Goal: Task Accomplishment & Management: Manage account settings

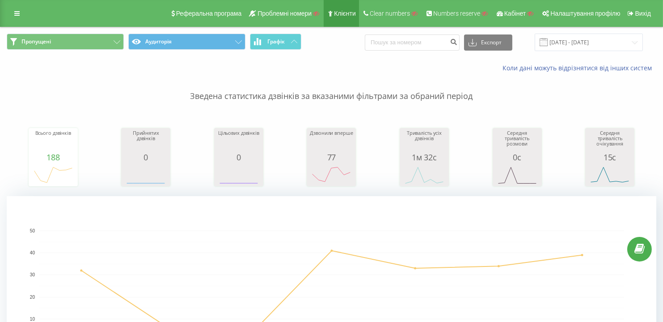
click at [341, 19] on link "Клієнти" at bounding box center [341, 13] width 35 height 27
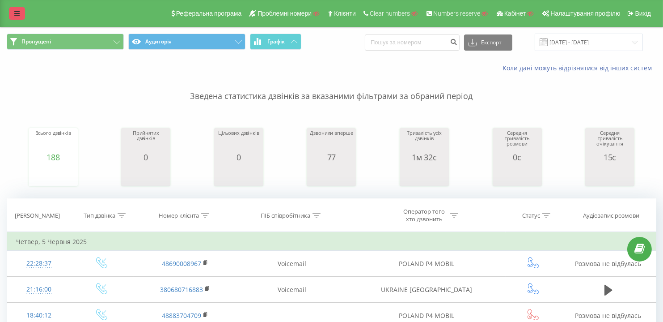
click at [10, 8] on link at bounding box center [17, 13] width 16 height 13
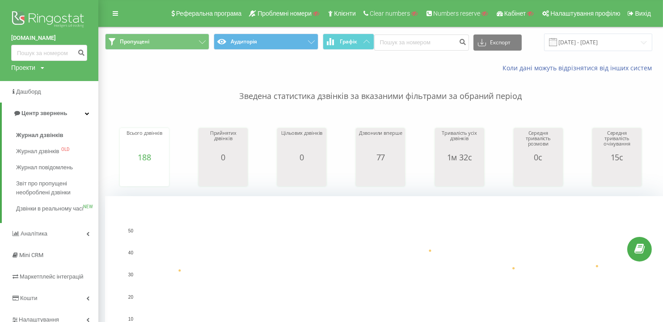
click at [21, 65] on div "Проекти" at bounding box center [23, 67] width 24 height 9
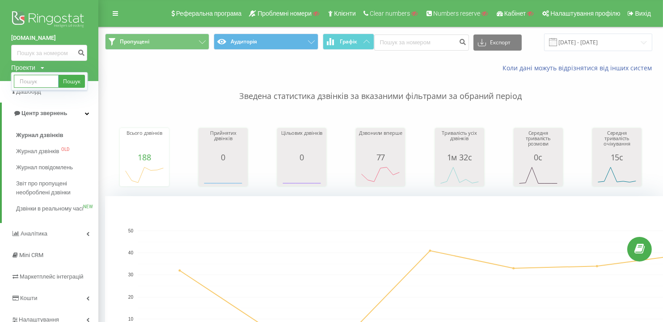
click at [26, 80] on input "text" at bounding box center [36, 81] width 45 height 13
paste input "[DOMAIN_NAME]"
type input "[DOMAIN_NAME]"
click at [67, 80] on link "Пошук" at bounding box center [72, 81] width 26 height 13
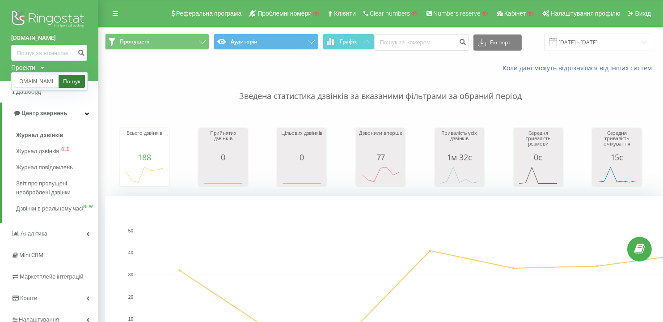
scroll to position [0, 0]
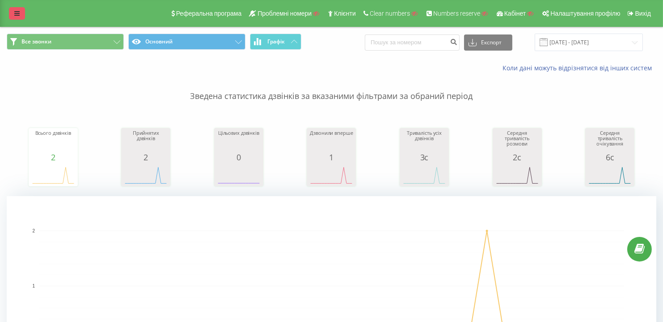
click at [18, 9] on link at bounding box center [17, 13] width 16 height 13
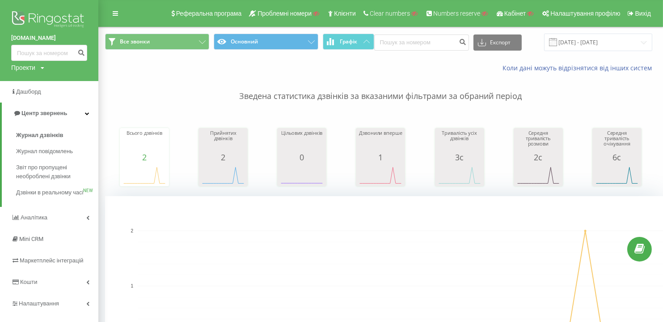
click at [29, 68] on div "Проекти" at bounding box center [23, 67] width 24 height 9
click at [30, 81] on input "text" at bounding box center [36, 81] width 45 height 13
paste input "alident"
type input "alident"
click at [80, 79] on link "Пошук" at bounding box center [72, 81] width 26 height 13
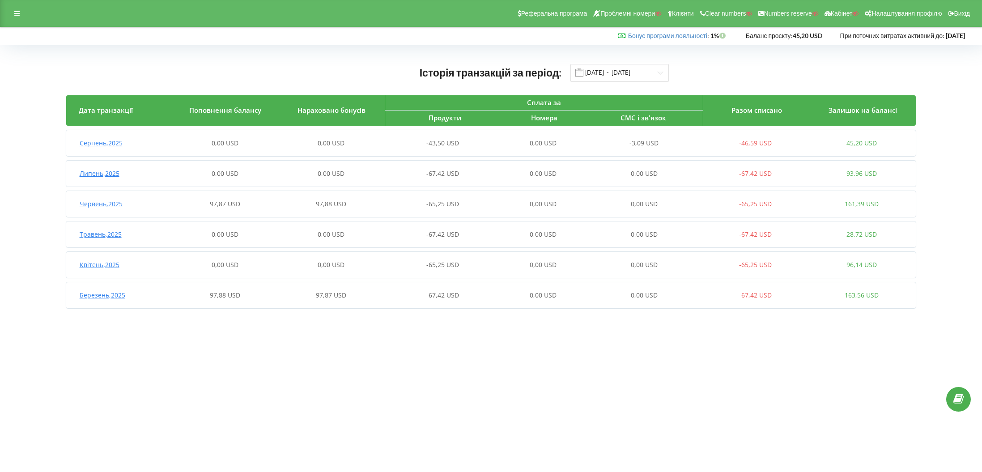
click at [102, 140] on span "Серпень , 2025" at bounding box center [101, 143] width 43 height 9
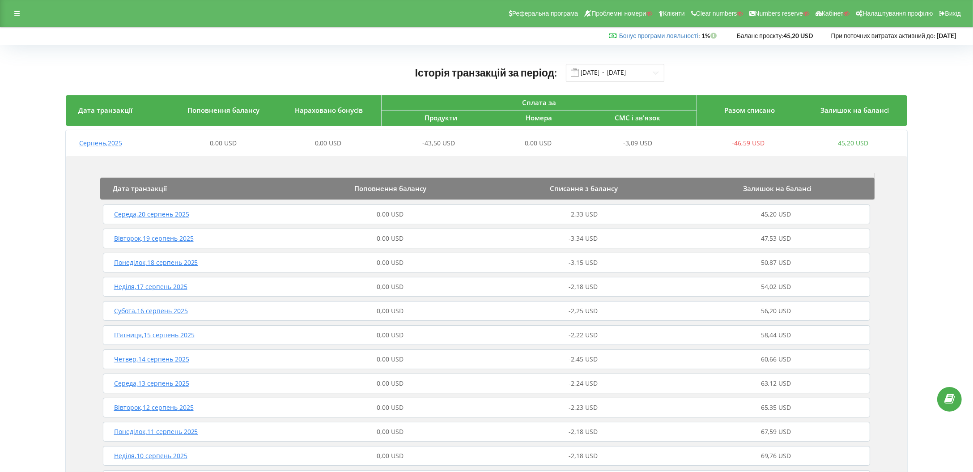
click at [132, 211] on span "Середа , 20 серпень 2025" at bounding box center [151, 214] width 75 height 9
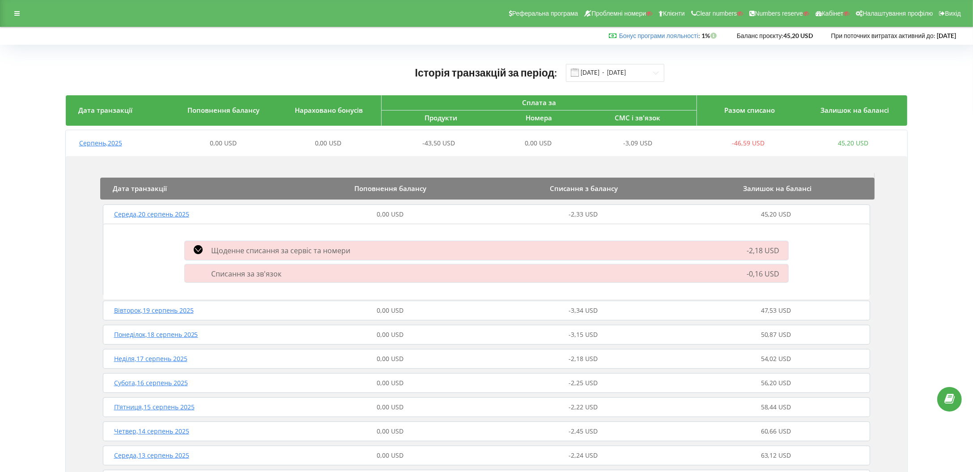
click at [262, 276] on span "Списання за зв'язок" at bounding box center [247, 274] width 70 height 10
click at [254, 253] on span "Щоденне списання за сервіс та номери" at bounding box center [281, 251] width 139 height 10
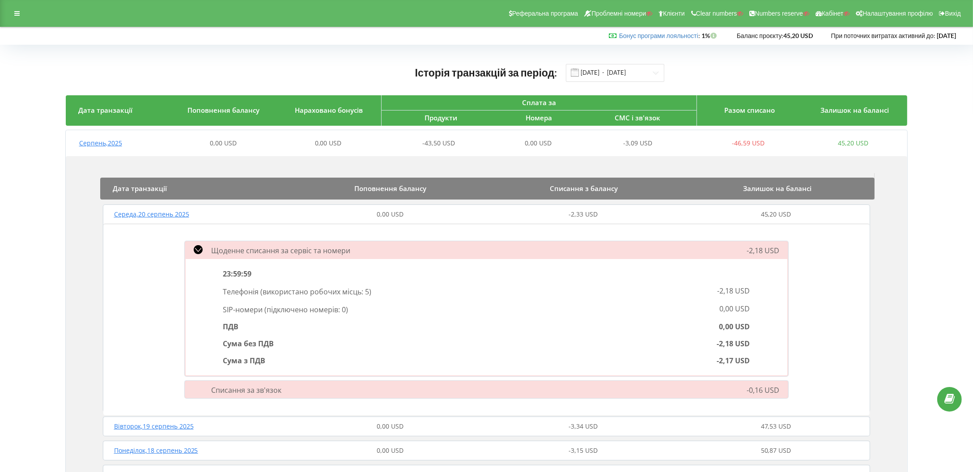
click at [761, 391] on span "-0,16 USD" at bounding box center [763, 390] width 33 height 10
click at [128, 216] on span "Середа , 20 серпень 2025" at bounding box center [151, 214] width 75 height 9
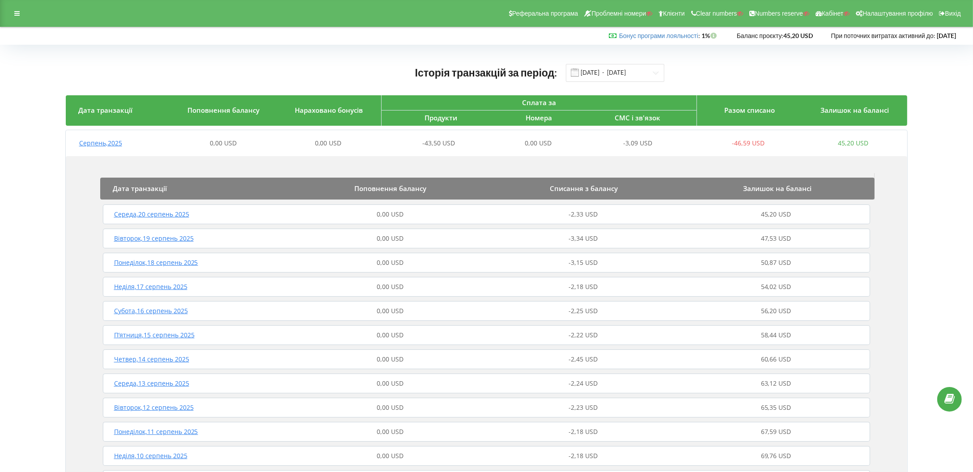
click at [136, 238] on span "Вівторок , 19 серпень 2025" at bounding box center [154, 238] width 80 height 9
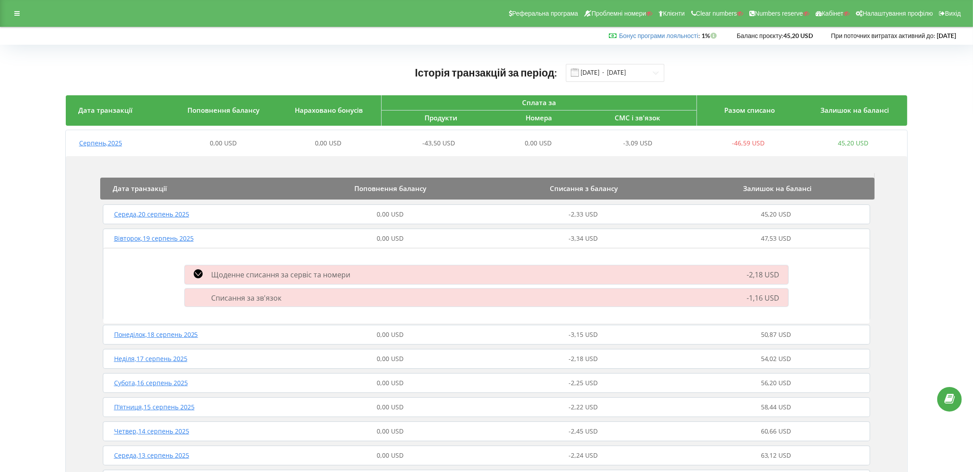
click at [249, 275] on span "Щоденне списання за сервіс та номери" at bounding box center [281, 275] width 139 height 10
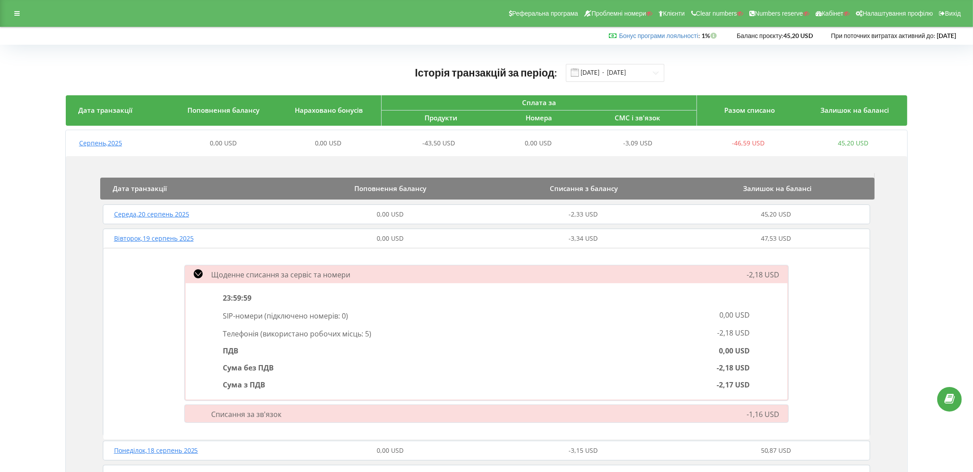
click at [249, 275] on span "Щоденне списання за сервіс та номери" at bounding box center [281, 275] width 139 height 10
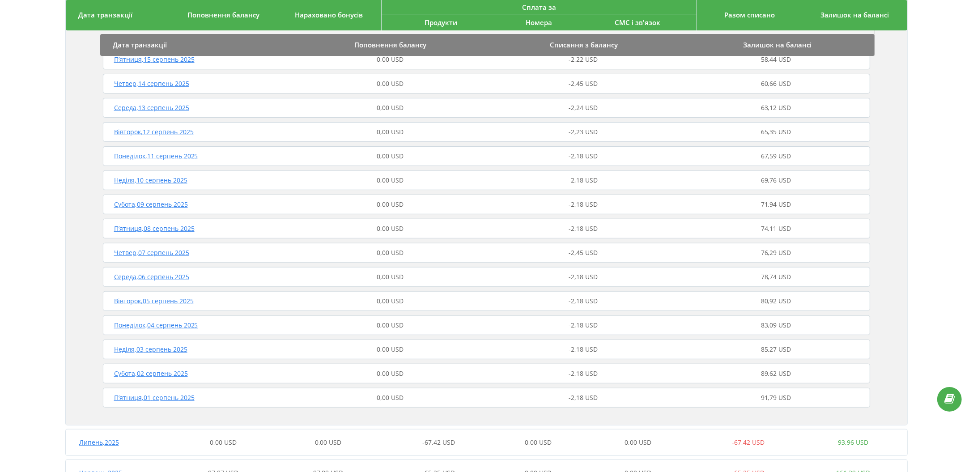
scroll to position [475, 0]
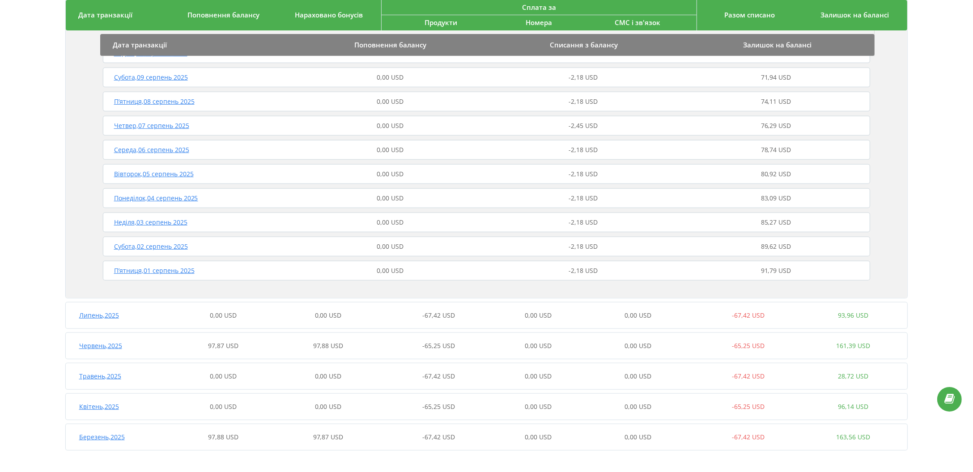
click at [165, 268] on span "П’ятниця , 01 серпень 2025" at bounding box center [154, 270] width 81 height 9
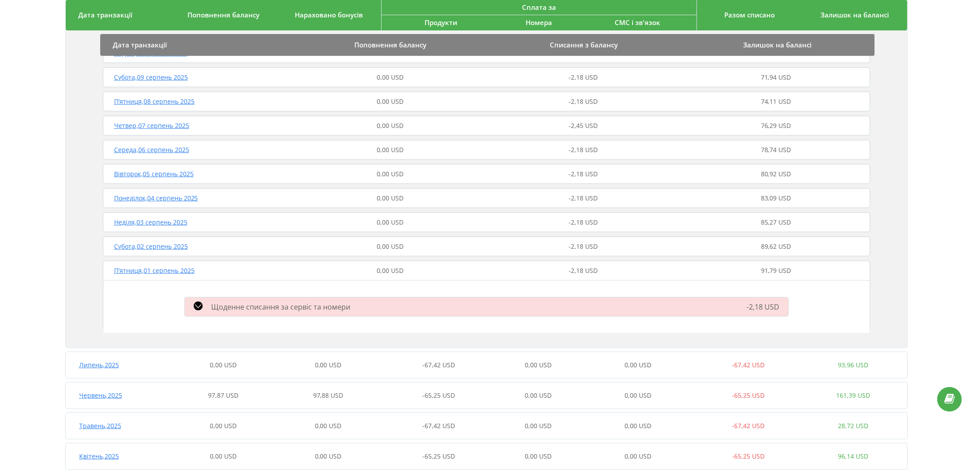
click at [306, 306] on span "Щоденне списання за сервіс та номери" at bounding box center [281, 307] width 139 height 10
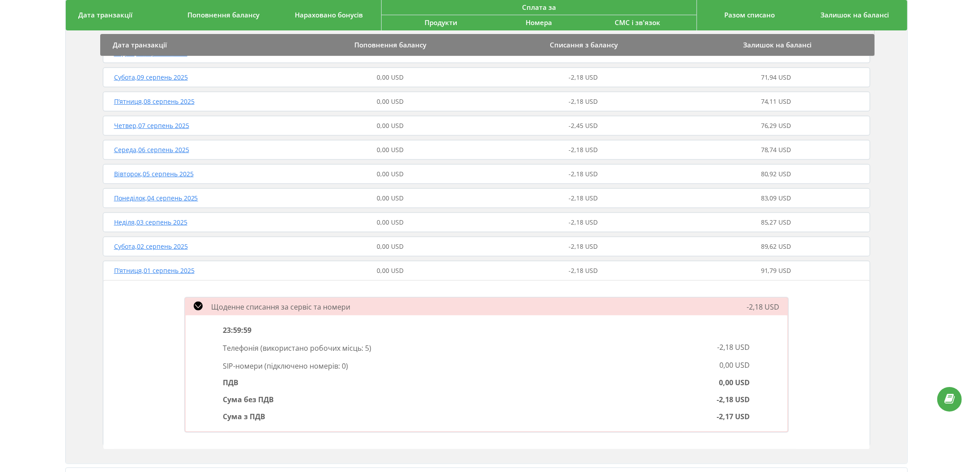
click at [306, 306] on span "Щоденне списання за сервіс та номери" at bounding box center [281, 307] width 139 height 10
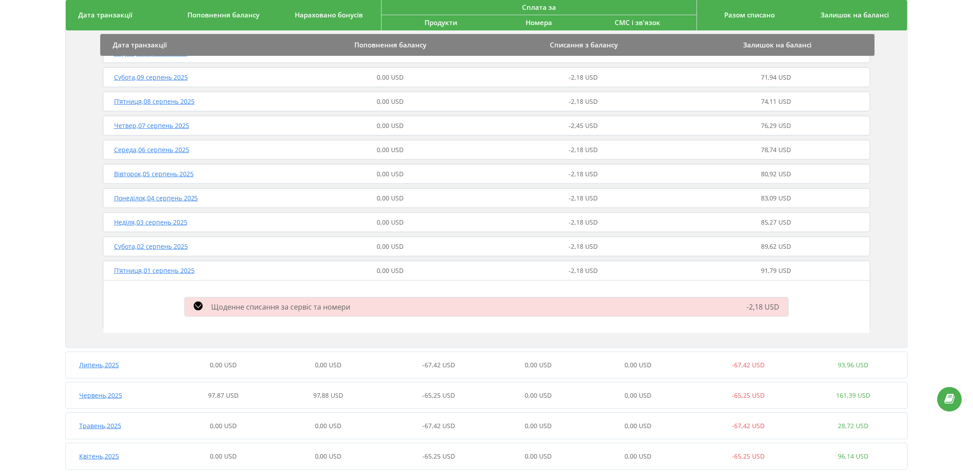
click at [145, 247] on span "Субота , 02 серпень 2025" at bounding box center [151, 246] width 74 height 9
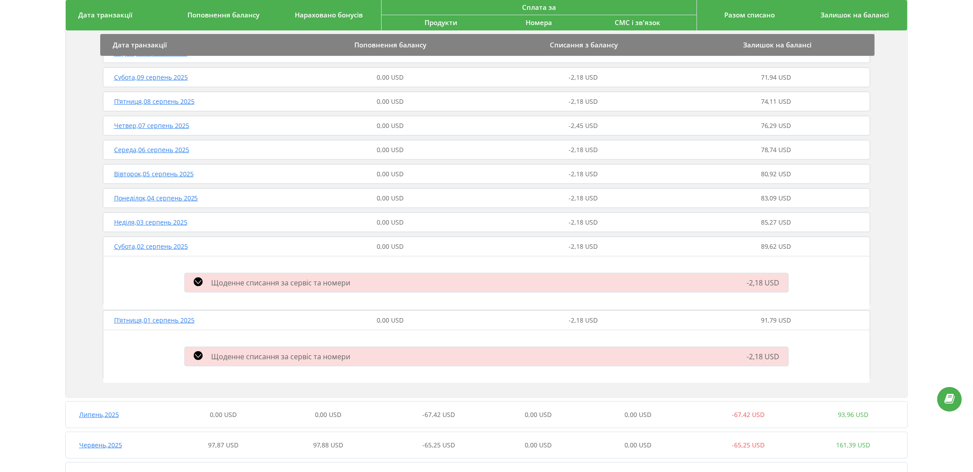
click at [146, 218] on span "Неділя , 03 серпень 2025" at bounding box center [150, 222] width 73 height 9
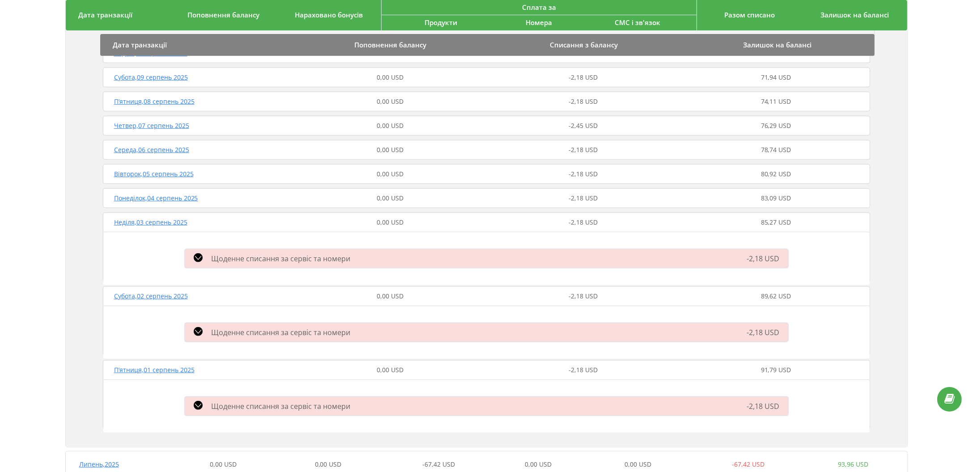
click at [144, 198] on span "Понеділок , 04 серпень 2025" at bounding box center [156, 198] width 84 height 9
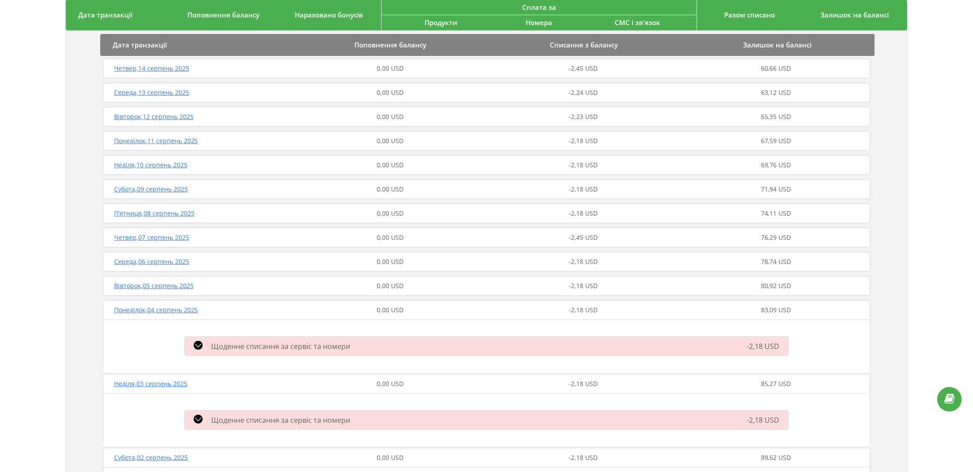
scroll to position [355, 0]
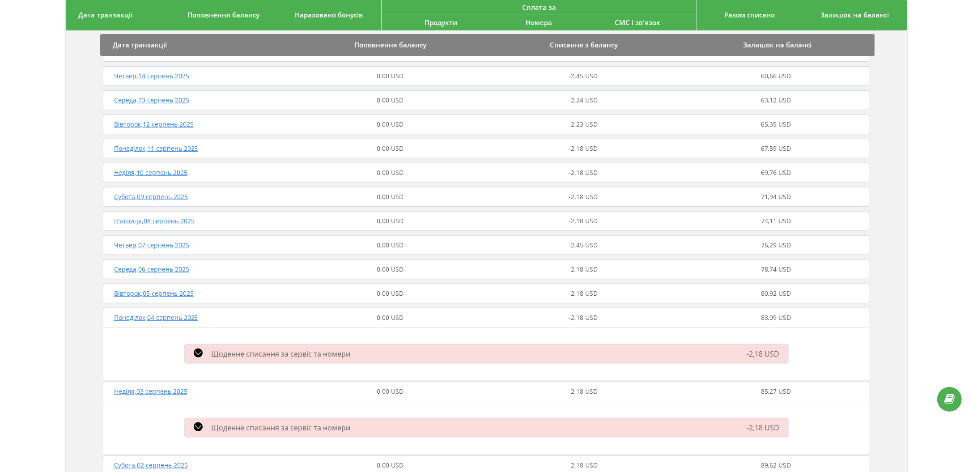
click at [151, 217] on span "П’ятниця , 08 серпень 2025" at bounding box center [154, 221] width 81 height 9
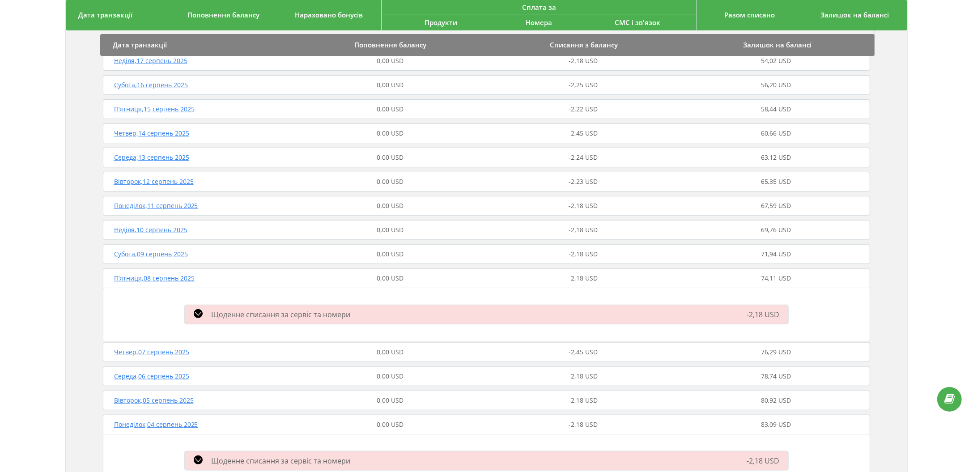
scroll to position [296, 0]
click at [152, 158] on span "Середа , 13 серпень 2025" at bounding box center [151, 159] width 75 height 9
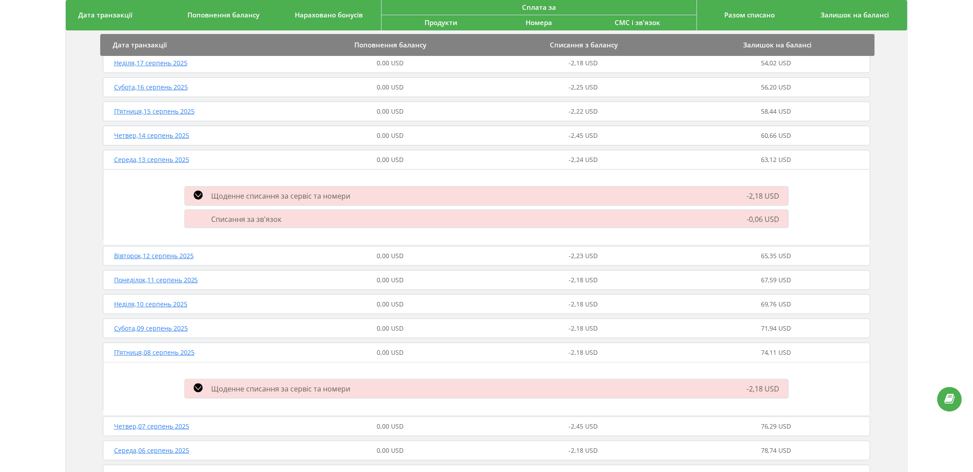
click at [143, 252] on span "Вівторок , 12 серпень 2025" at bounding box center [154, 255] width 80 height 9
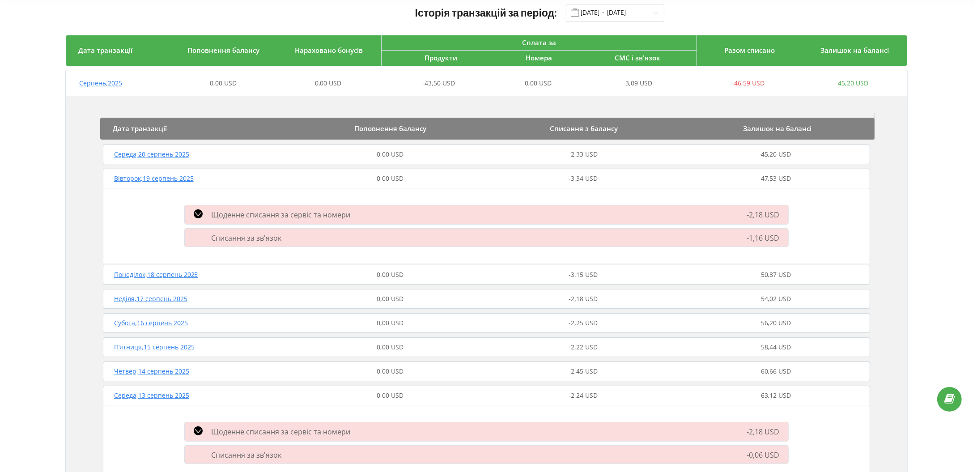
scroll to position [0, 0]
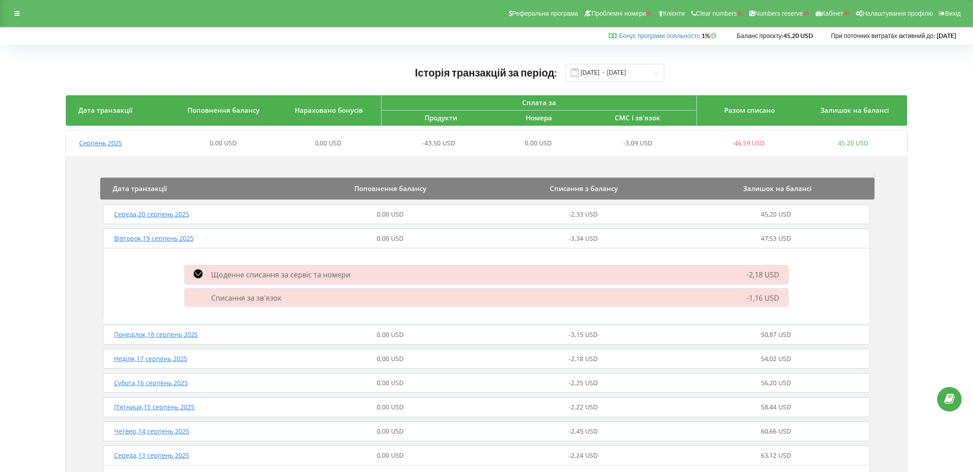
click at [89, 143] on span "Серпень , 2025" at bounding box center [100, 143] width 43 height 9
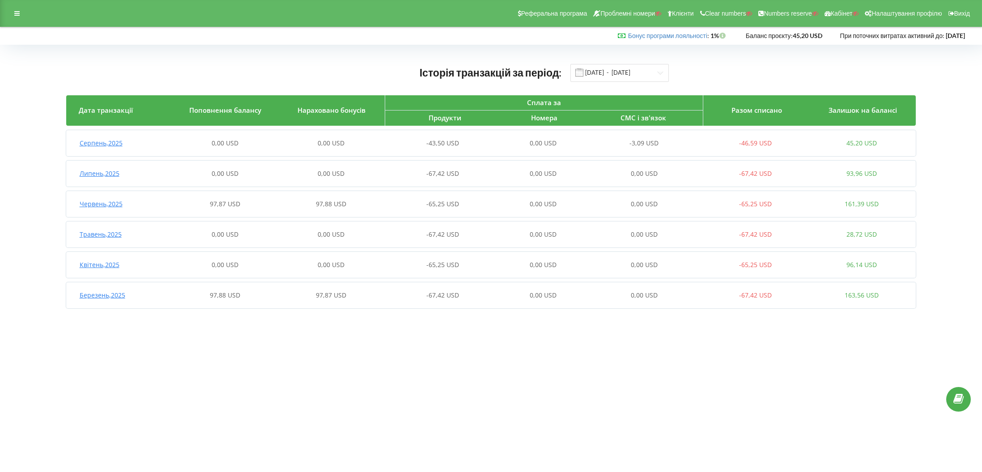
click at [113, 203] on span "Червень , 2025" at bounding box center [101, 204] width 43 height 9
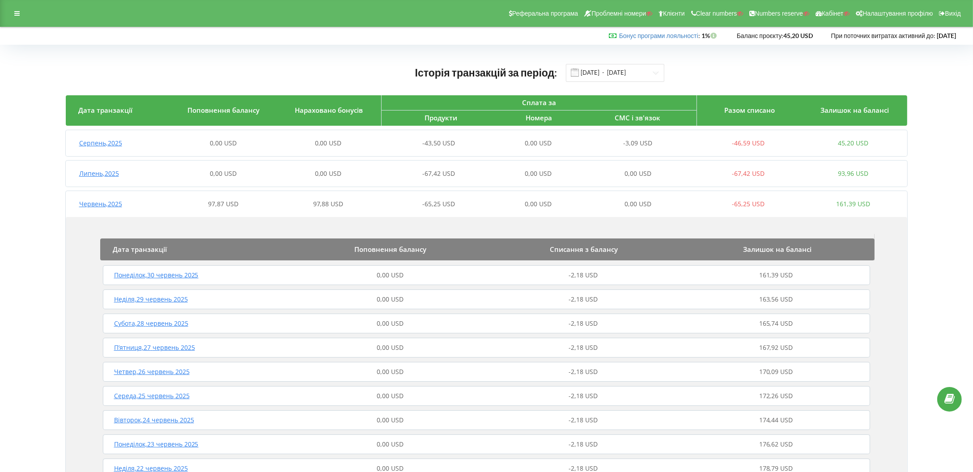
click at [116, 203] on span "Червень , 2025" at bounding box center [100, 204] width 43 height 9
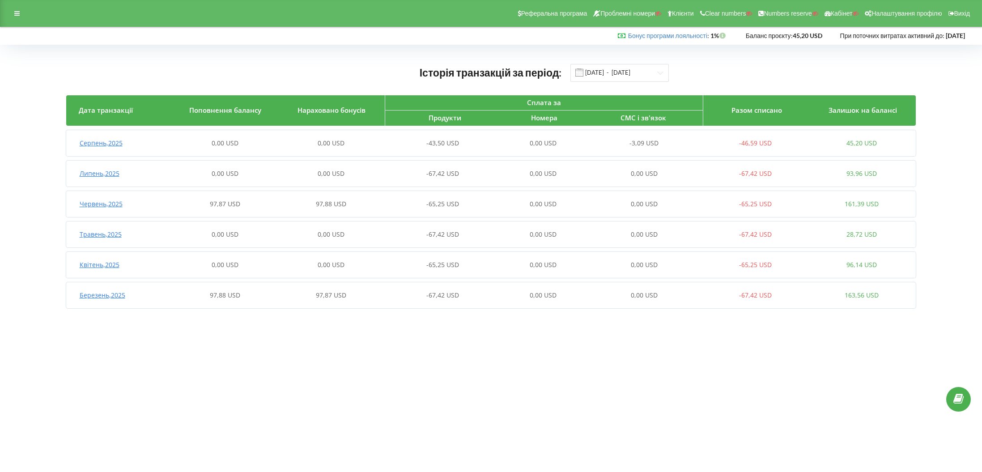
click at [227, 205] on span "97,87 USD" at bounding box center [225, 204] width 30 height 9
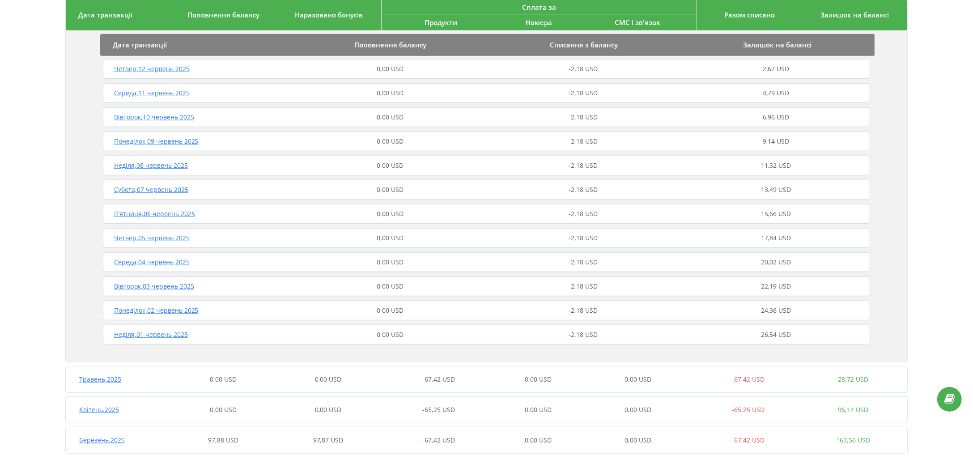
scroll to position [646, 0]
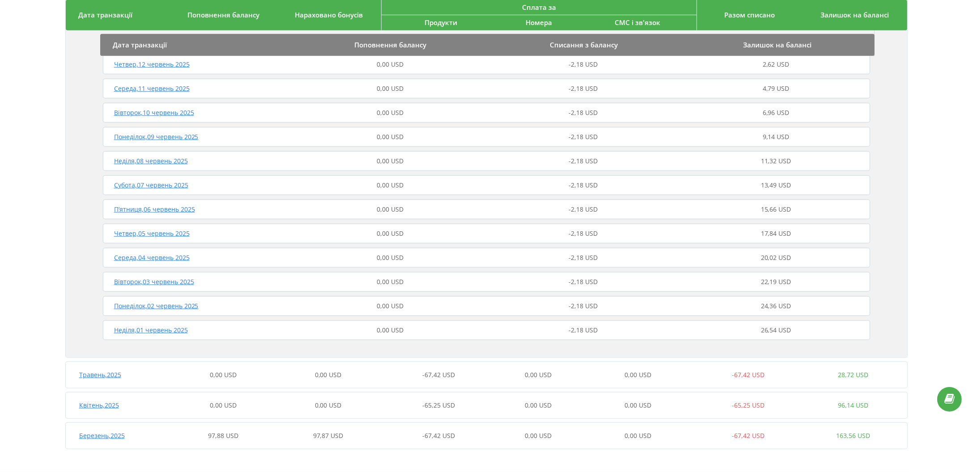
click at [170, 234] on span "Четвер , 05 червень 2025" at bounding box center [152, 233] width 76 height 9
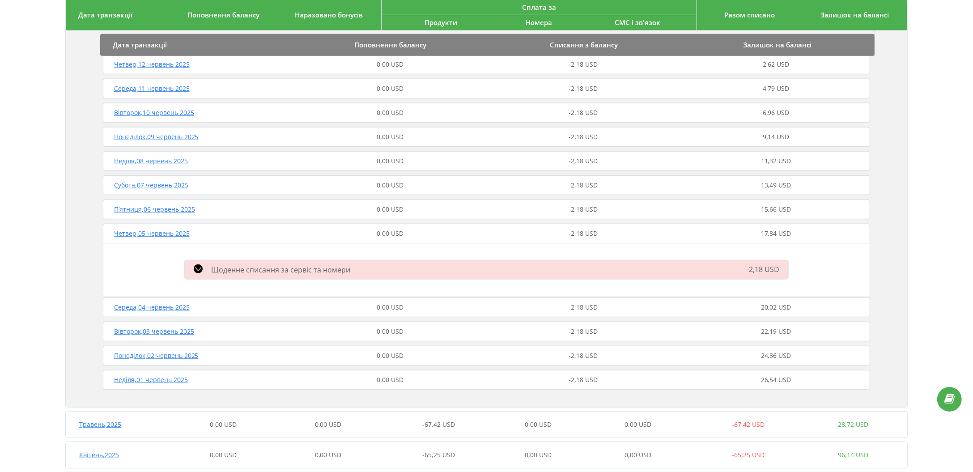
click at [237, 265] on span "Щоденне списання за сервіс та номери" at bounding box center [281, 270] width 139 height 10
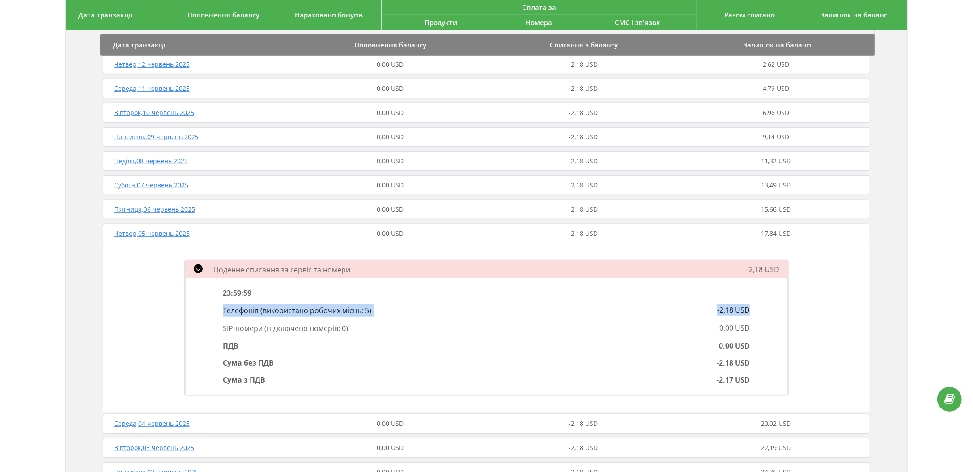
drag, startPoint x: 220, startPoint y: 311, endPoint x: 764, endPoint y: 309, distance: 544.0
click at [764, 309] on div "23:59:59 Телефонія ( використано робочих місць: 5 ) -2,18 USD SIP-номери ( підк…" at bounding box center [487, 336] width 602 height 116
click at [141, 233] on span "Четвер , 05 червень 2025" at bounding box center [152, 233] width 76 height 9
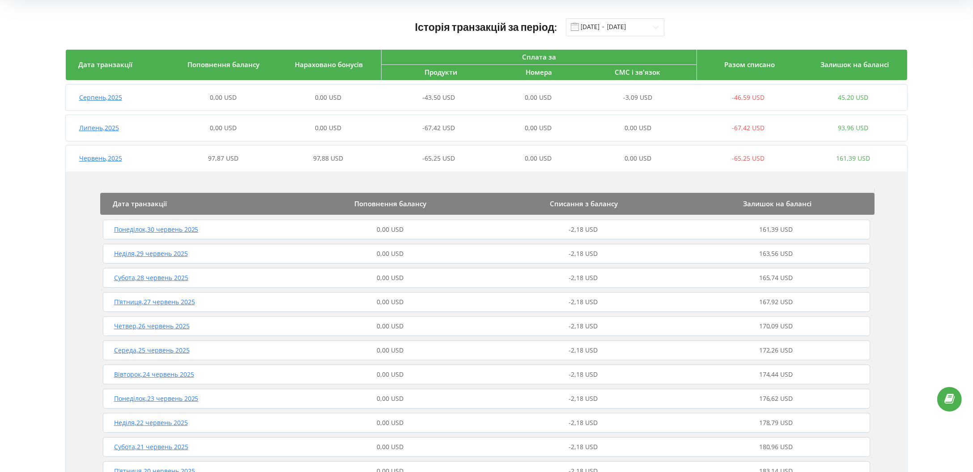
scroll to position [60, 0]
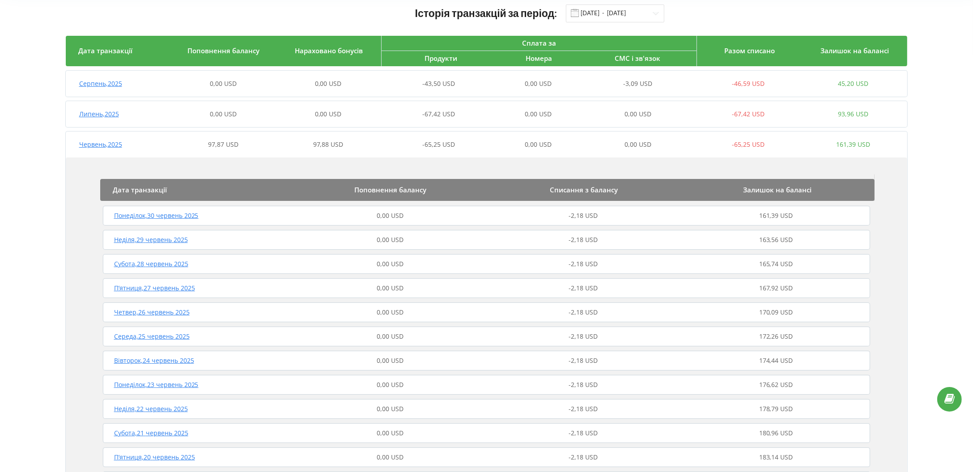
click at [111, 143] on span "Червень , 2025" at bounding box center [100, 144] width 43 height 9
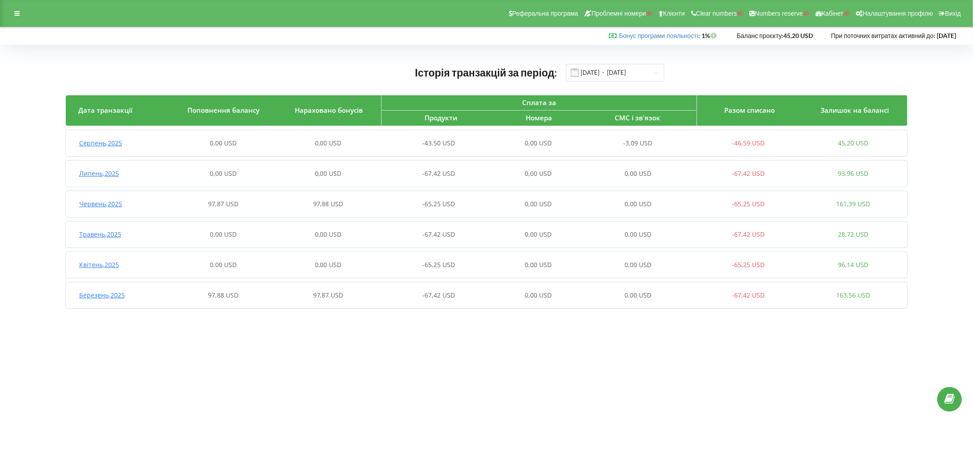
scroll to position [0, 0]
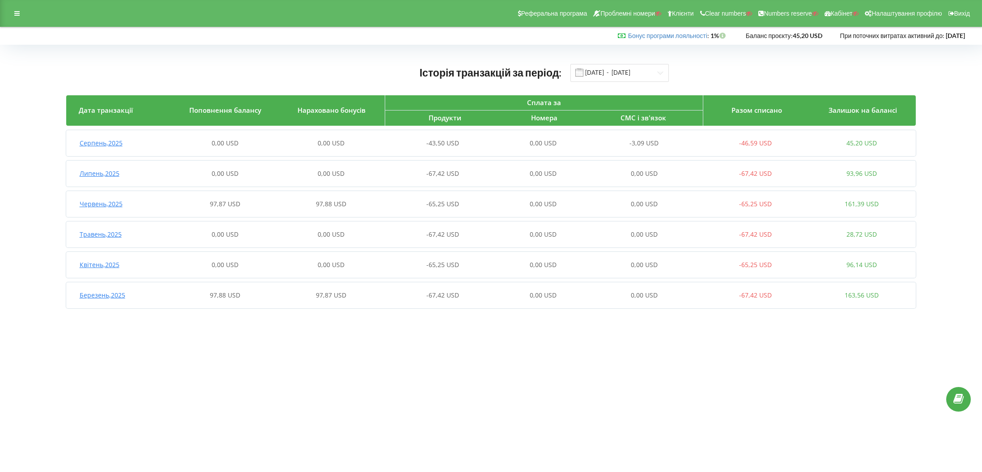
click at [111, 298] on span "Березень , 2025" at bounding box center [103, 295] width 46 height 9
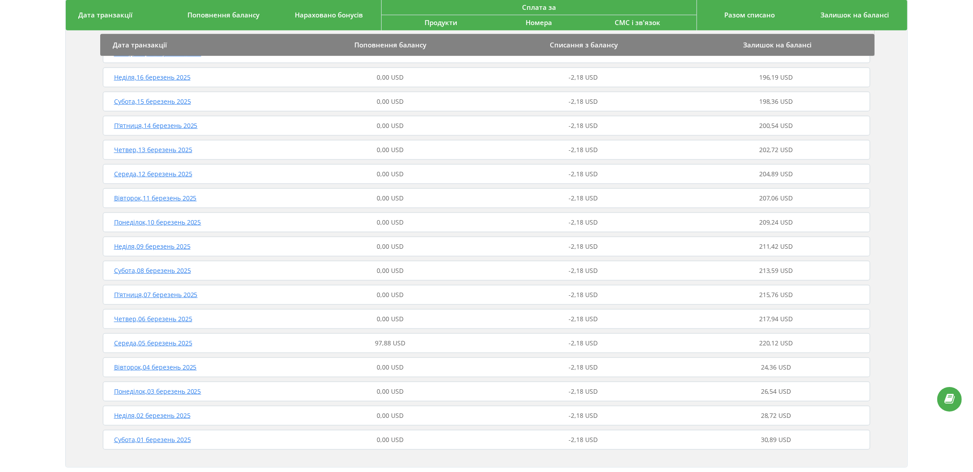
scroll to position [669, 0]
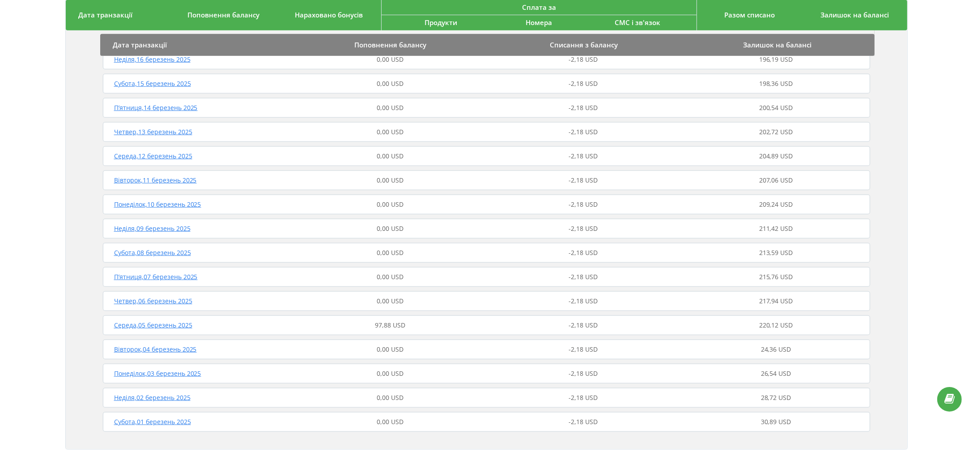
click at [167, 329] on span "Середа , 05 березень 2025" at bounding box center [153, 325] width 78 height 9
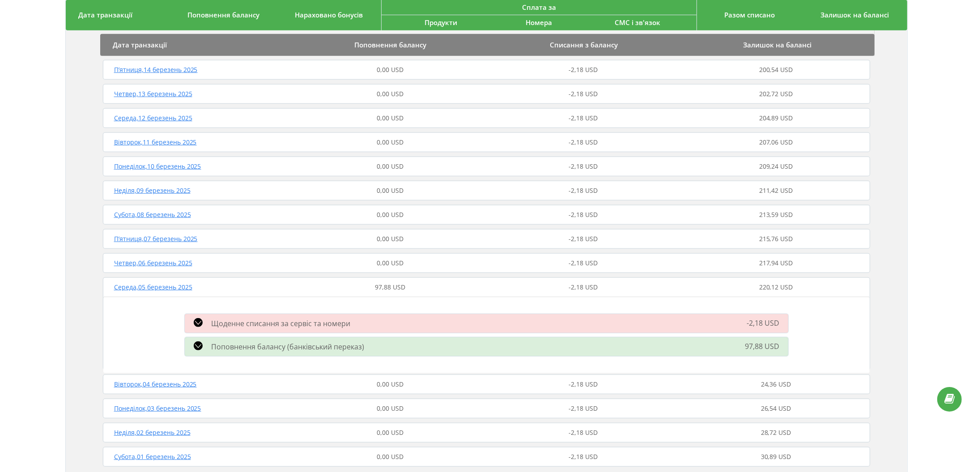
scroll to position [729, 0]
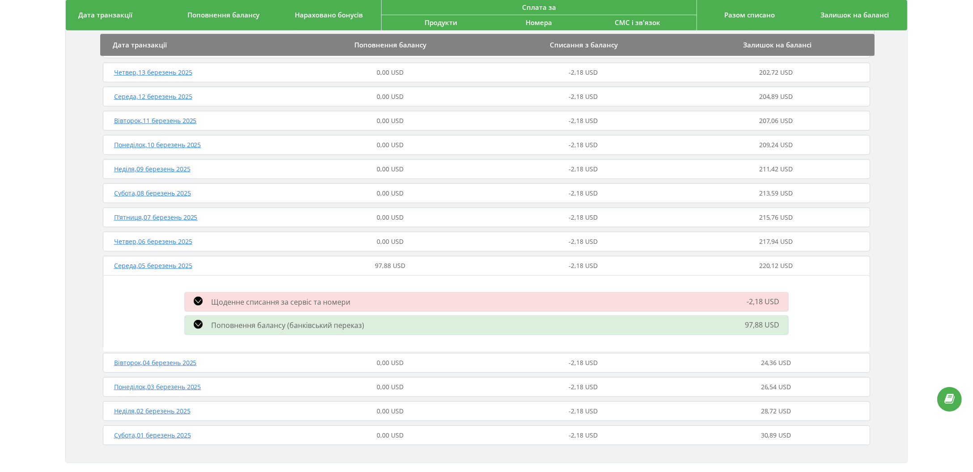
click at [306, 321] on span "Поповнення балансу (банківський переказ)" at bounding box center [288, 325] width 153 height 10
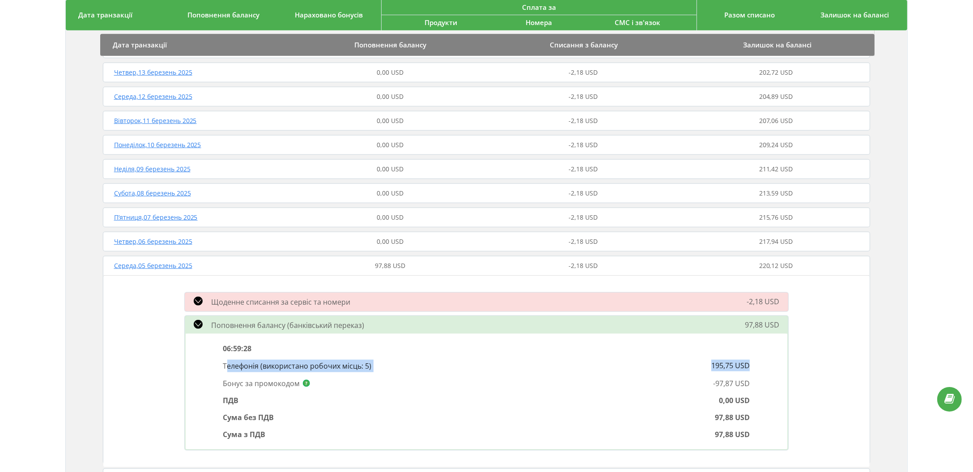
drag, startPoint x: 227, startPoint y: 363, endPoint x: 759, endPoint y: 366, distance: 531.5
click at [759, 366] on div "06:59:28 Телефонія ( використано робочих місць: 5 ) 195,75 USD Бонус за промоко…" at bounding box center [487, 391] width 602 height 115
drag, startPoint x: 241, startPoint y: 366, endPoint x: 762, endPoint y: 360, distance: 521.2
click at [762, 360] on div "06:59:28 Телефонія ( використано робочих місць: 5 ) 195,75 USD Бонус за промоко…" at bounding box center [487, 391] width 602 height 115
click at [136, 266] on span "Середа , 05 березень 2025" at bounding box center [153, 265] width 78 height 9
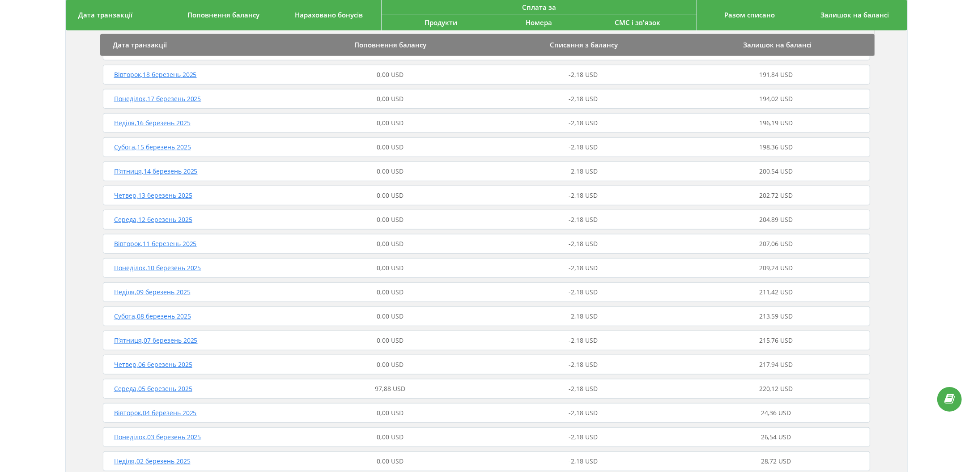
scroll to position [669, 0]
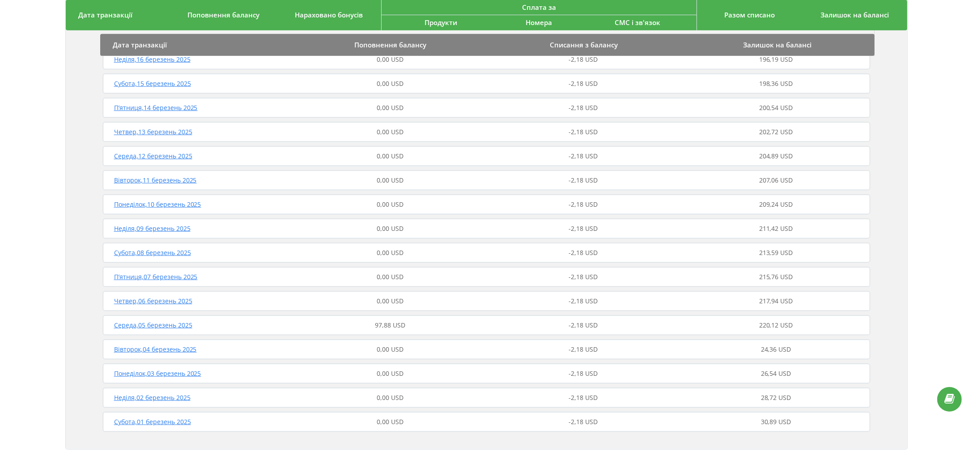
click at [170, 327] on span "Середа , 05 березень 2025" at bounding box center [153, 325] width 78 height 9
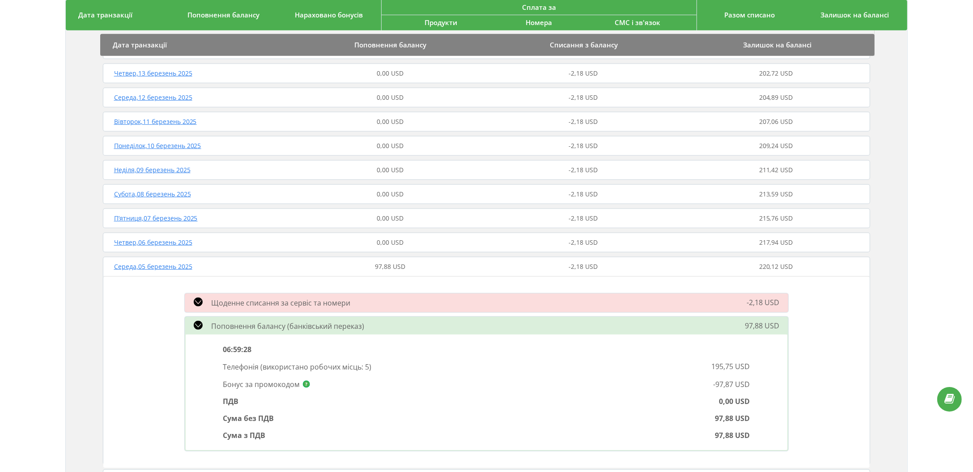
scroll to position [729, 0]
click at [156, 262] on span "Середа , 05 березень 2025" at bounding box center [153, 265] width 78 height 9
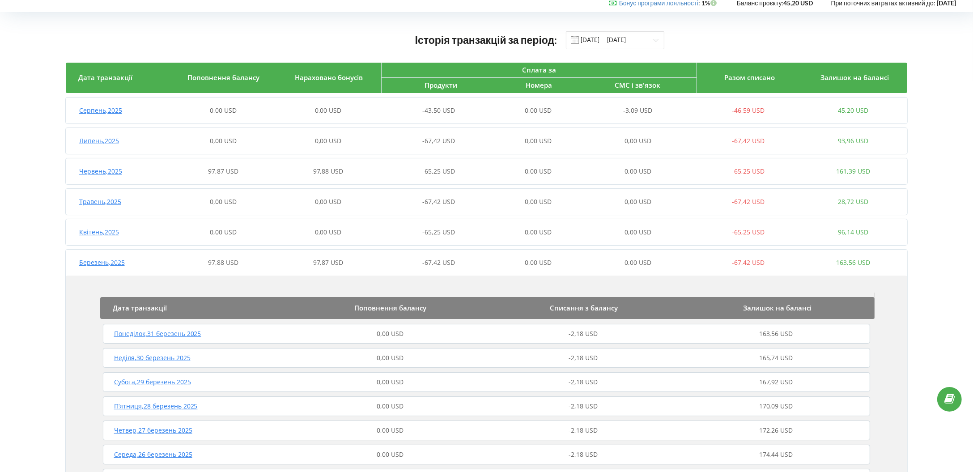
scroll to position [0, 0]
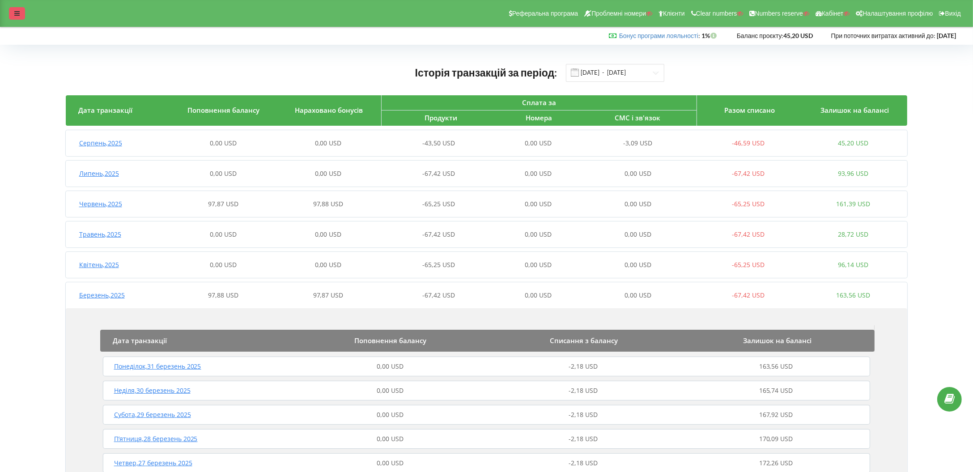
click at [17, 17] on div at bounding box center [17, 13] width 16 height 13
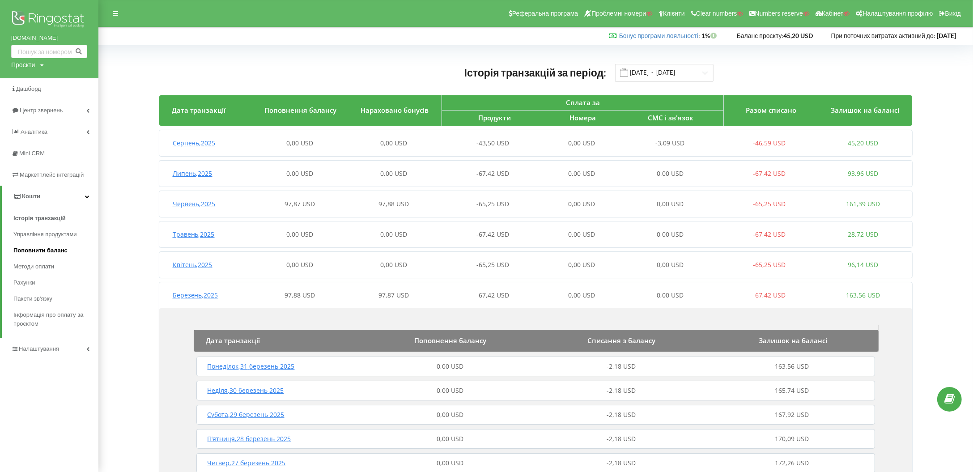
click at [29, 251] on span "Поповнити баланс" at bounding box center [40, 250] width 54 height 9
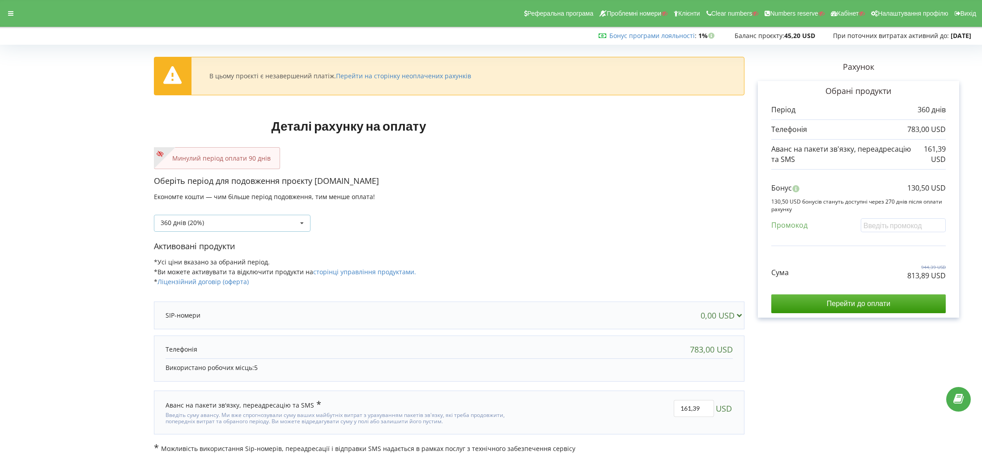
click at [229, 225] on div "360 днів (20%) Поповнити баланс без подовження" at bounding box center [232, 223] width 157 height 17
click at [178, 271] on div "90 днів" at bounding box center [232, 272] width 156 height 17
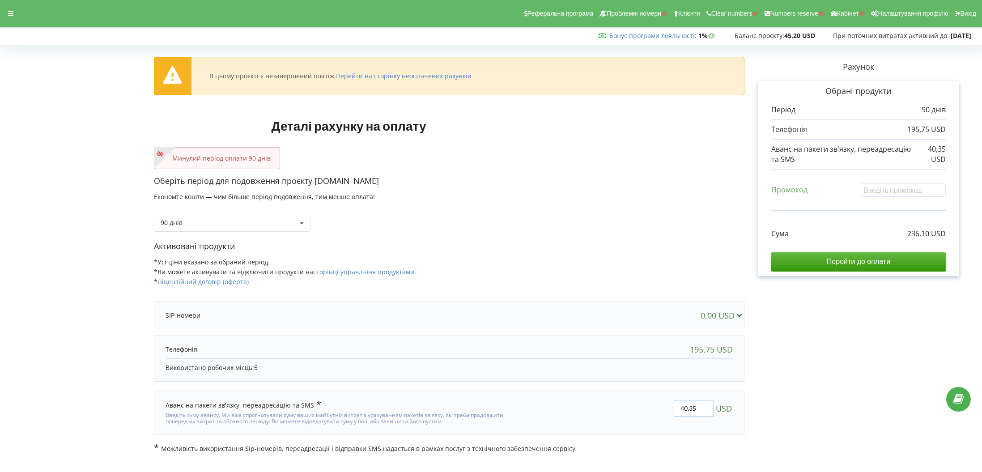
drag, startPoint x: 703, startPoint y: 402, endPoint x: 667, endPoint y: 401, distance: 35.8
click at [667, 353] on div "40,35 USD" at bounding box center [630, 413] width 217 height 38
type input "0"
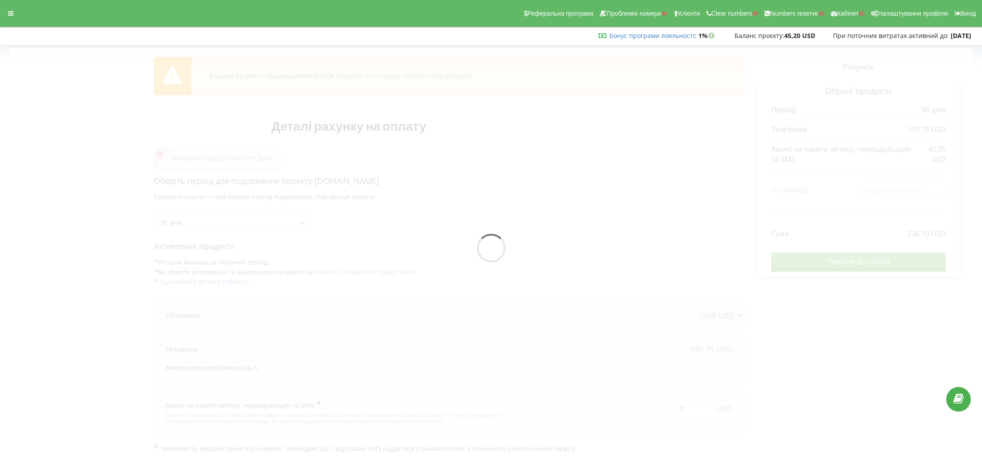
click at [729, 350] on div "В цьому проєкті є незавершений платіж. Перейти на сторінку неоплачених рахунків…" at bounding box center [490, 250] width 963 height 405
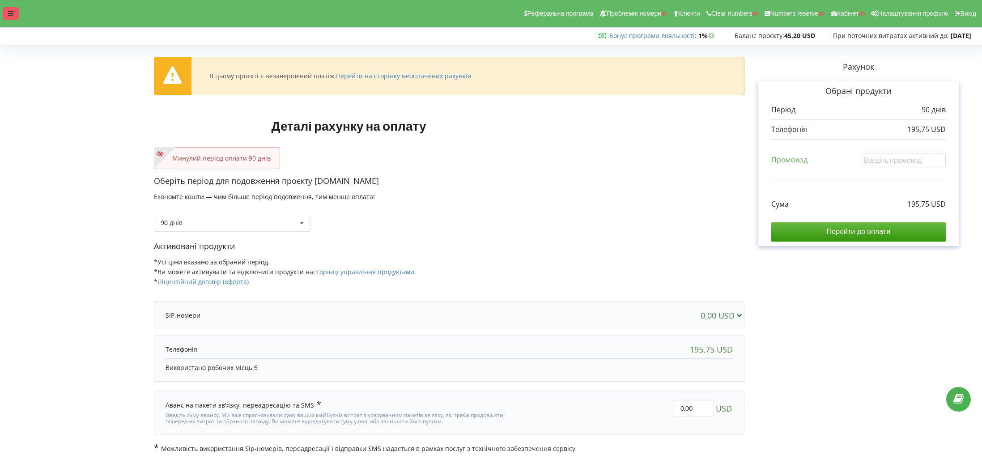
click at [10, 17] on icon at bounding box center [10, 13] width 5 height 6
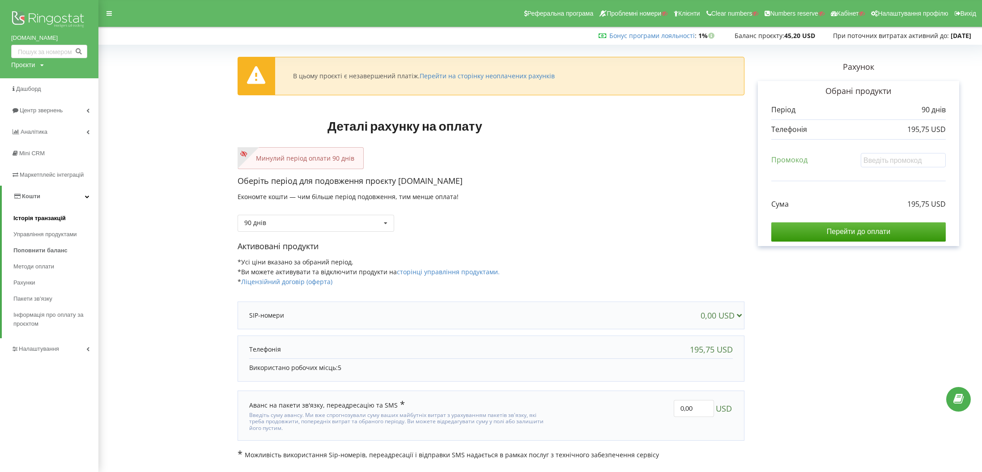
click at [35, 216] on span "Історія транзакцій" at bounding box center [39, 218] width 52 height 9
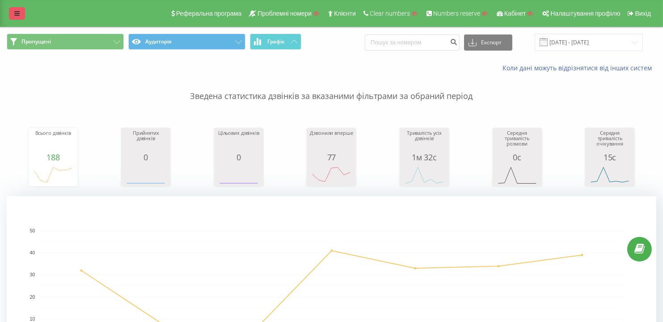
click at [21, 13] on link at bounding box center [17, 13] width 16 height 13
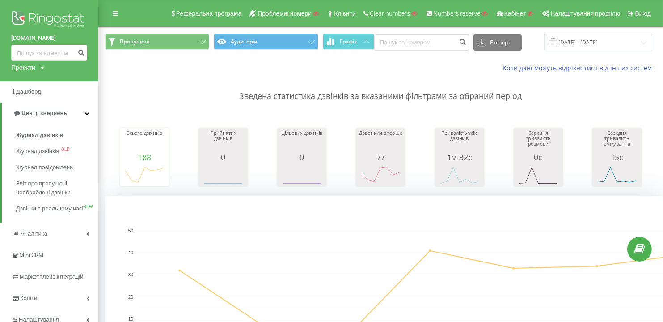
click at [23, 68] on div "Проекти" at bounding box center [23, 67] width 24 height 9
click at [27, 79] on input "text" at bounding box center [36, 81] width 45 height 13
paste input "cloudrooftop.com"
type input "cloudrooftop.com"
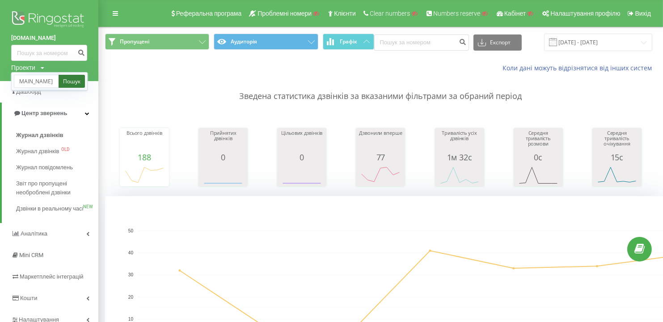
click at [73, 80] on link "Пошук" at bounding box center [72, 81] width 26 height 13
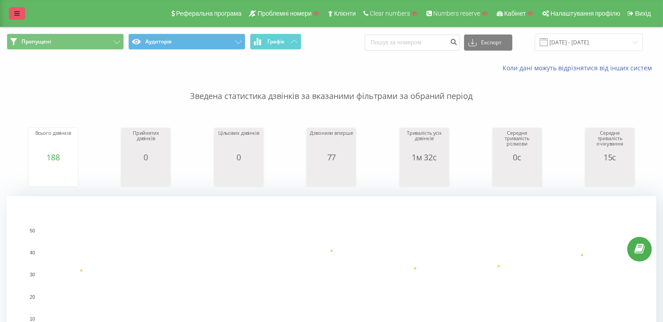
click at [20, 16] on link at bounding box center [17, 13] width 16 height 13
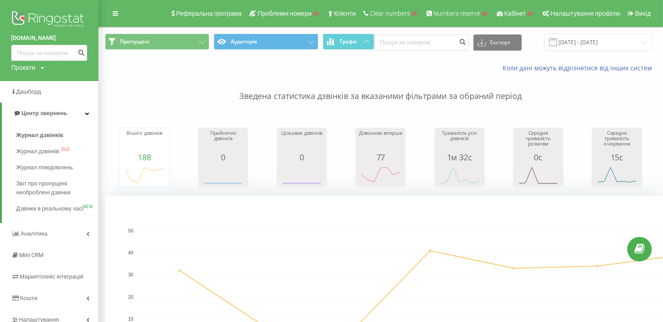
drag, startPoint x: 22, startPoint y: 71, endPoint x: 26, endPoint y: 77, distance: 6.2
click at [22, 71] on div "Проекти" at bounding box center [23, 67] width 24 height 9
click at [26, 78] on input "text" at bounding box center [36, 81] width 45 height 13
paste input "Winox"
type input "Winox"
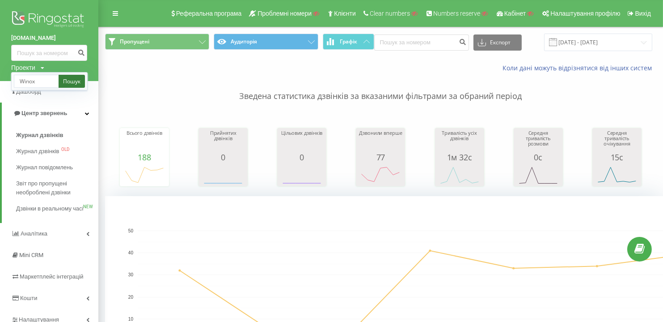
click at [73, 83] on link "Пошук" at bounding box center [72, 81] width 26 height 13
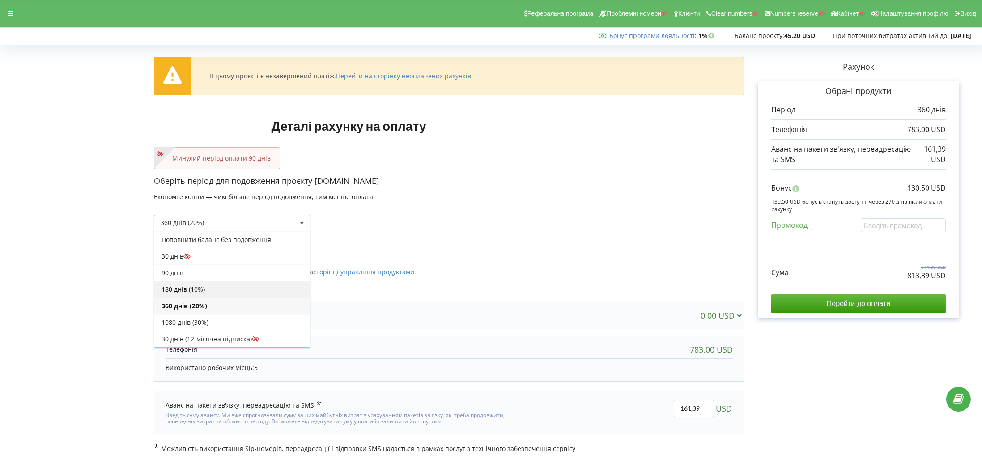
click at [185, 286] on div "180 днів (10%)" at bounding box center [232, 289] width 156 height 17
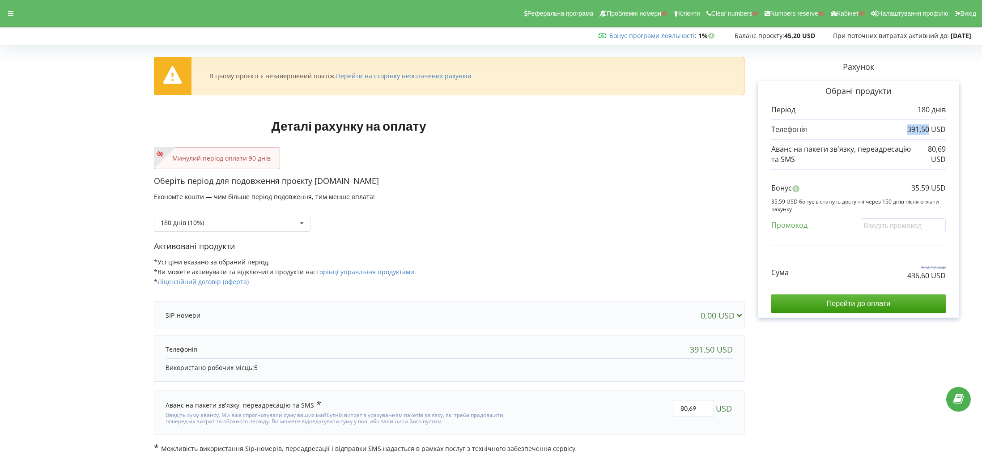
drag, startPoint x: 899, startPoint y: 128, endPoint x: 929, endPoint y: 131, distance: 29.6
click at [929, 131] on div "391,50 USD" at bounding box center [858, 129] width 174 height 10
copy p "391,50"
drag, startPoint x: 912, startPoint y: 189, endPoint x: 931, endPoint y: 188, distance: 18.8
click at [931, 188] on div "Бонус 35,59 USD" at bounding box center [858, 190] width 174 height 15
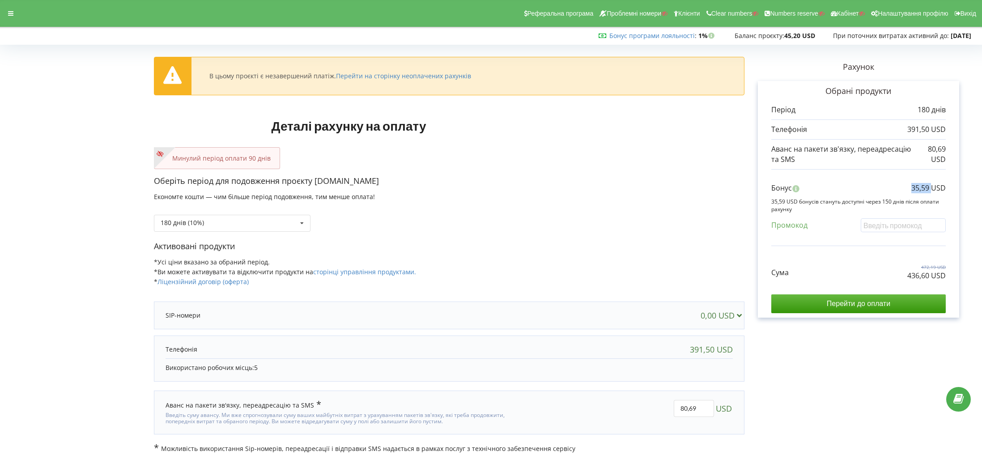
copy p "35,59"
click at [204, 221] on div "180 днів (10%) Поповнити баланс без подовження" at bounding box center [232, 223] width 157 height 17
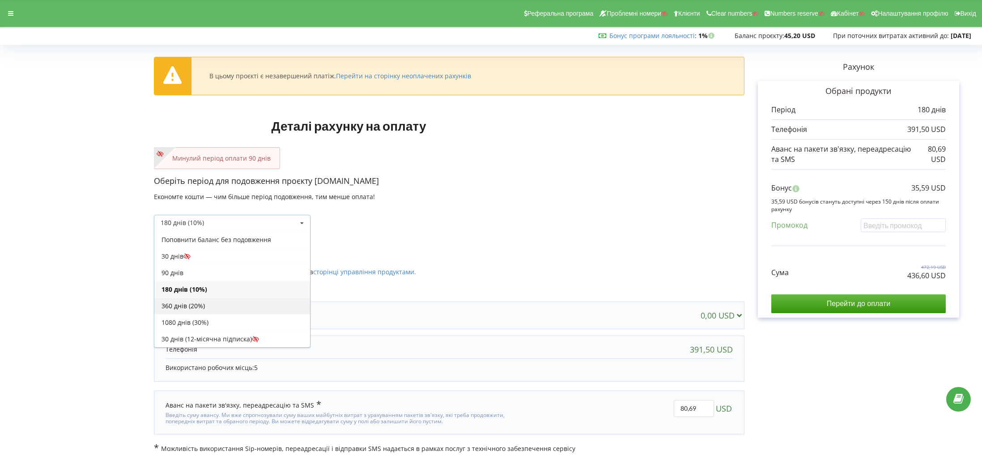
click at [191, 310] on div "360 днів (20%)" at bounding box center [232, 306] width 156 height 17
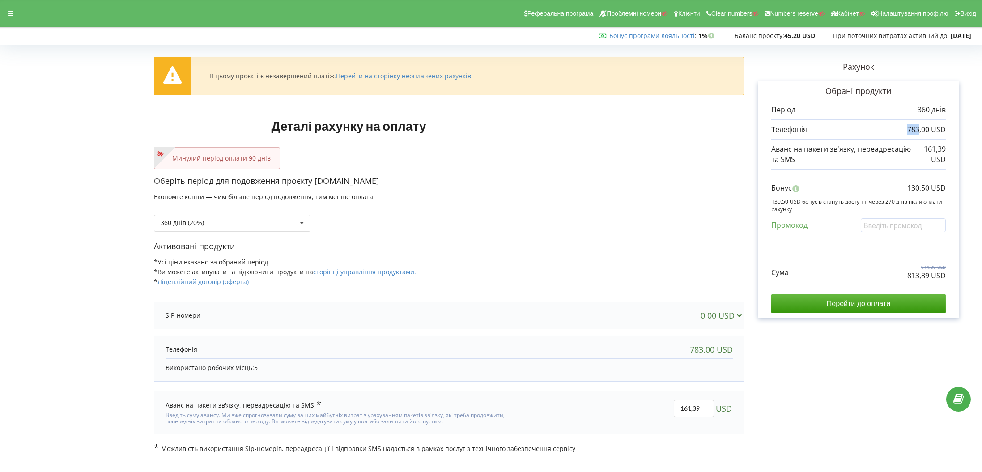
drag, startPoint x: 911, startPoint y: 131, endPoint x: 919, endPoint y: 133, distance: 8.2
click at [919, 133] on div "783,00 USD" at bounding box center [858, 129] width 174 height 10
copy p "783"
drag, startPoint x: 923, startPoint y: 149, endPoint x: 954, endPoint y: 151, distance: 30.5
click at [954, 151] on div "Обрані продукти Період 360 днів 783,00 USD 161,39 USD" at bounding box center [858, 199] width 201 height 237
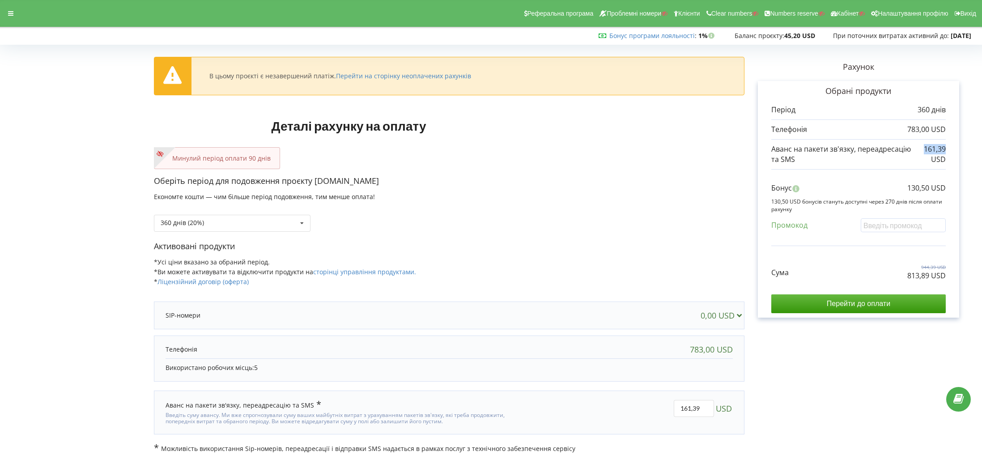
copy p "161,39"
click at [90, 134] on form "В цьому проєкті є незавершений платіж. Перейти на сторінку неоплачених рахунків…" at bounding box center [490, 250] width 963 height 405
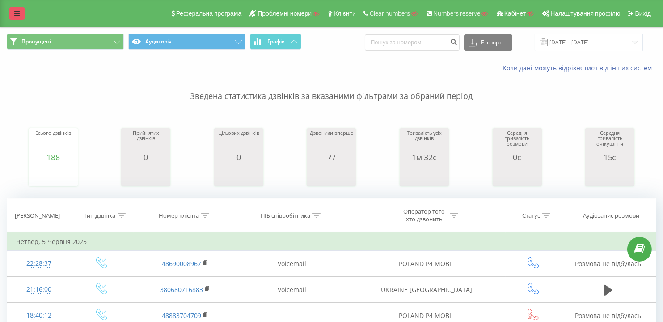
drag, startPoint x: 0, startPoint y: 0, endPoint x: 17, endPoint y: 14, distance: 21.9
click at [17, 14] on icon at bounding box center [16, 13] width 5 height 6
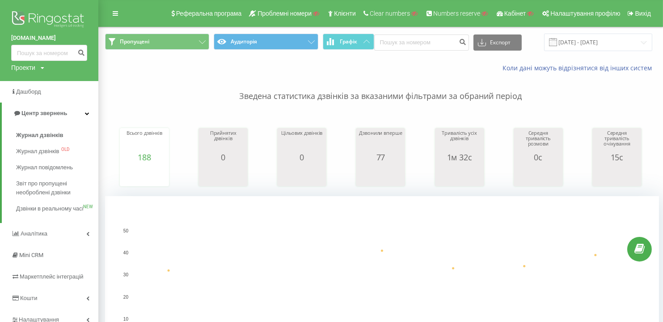
click at [24, 67] on div "Проекти" at bounding box center [23, 67] width 24 height 9
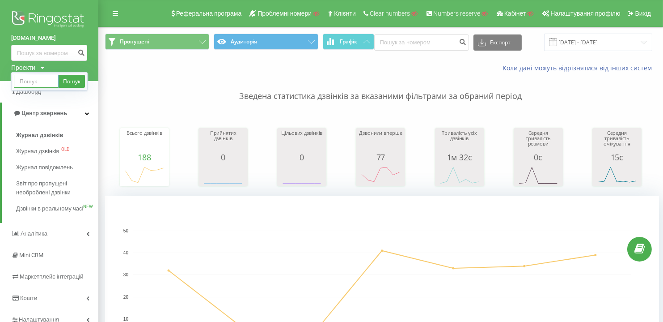
click at [27, 81] on input "text" at bounding box center [36, 81] width 45 height 13
paste input ".[DOMAIN_NAME]"
drag, startPoint x: 22, startPoint y: 81, endPoint x: 28, endPoint y: 81, distance: 5.8
click at [16, 81] on input ".[DOMAIN_NAME]" at bounding box center [36, 81] width 45 height 13
click at [29, 81] on input ".[DOMAIN_NAME]" at bounding box center [36, 81] width 45 height 13
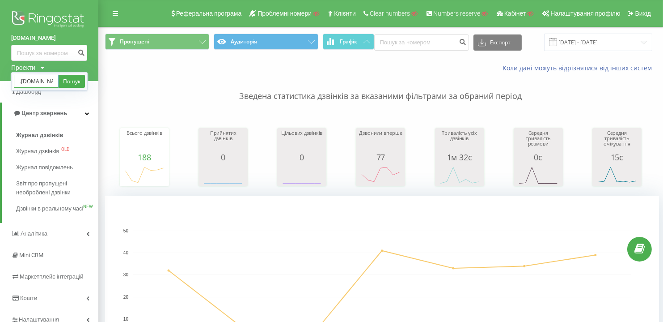
click at [20, 80] on input ".[DOMAIN_NAME]" at bounding box center [36, 81] width 45 height 13
type input "[DOMAIN_NAME]"
click at [76, 81] on link "Пошук" at bounding box center [72, 81] width 26 height 13
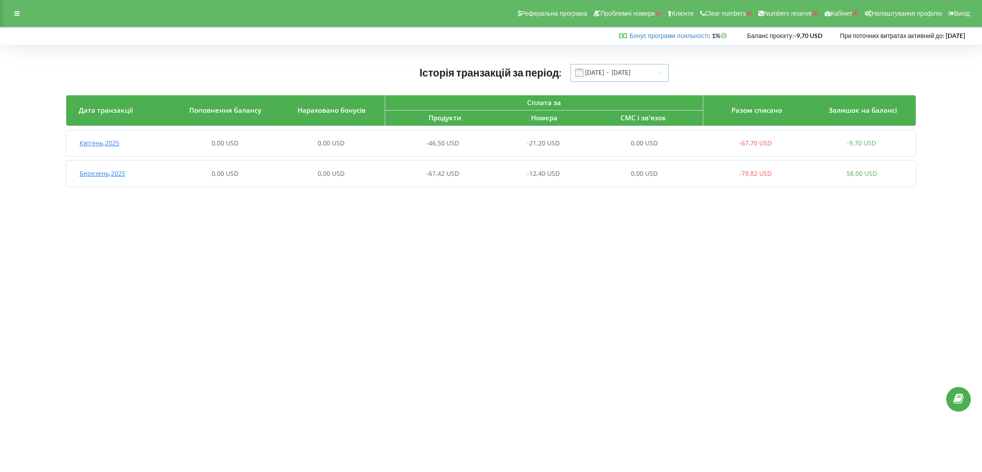
click at [613, 74] on input "[DATE] - [DATE]" at bounding box center [619, 73] width 98 height 18
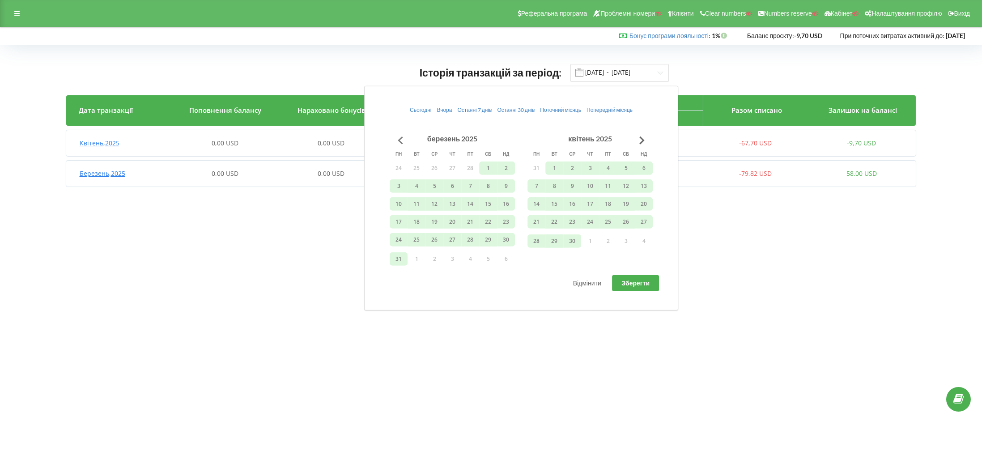
click at [402, 137] on button "Go to previous month" at bounding box center [400, 140] width 18 height 18
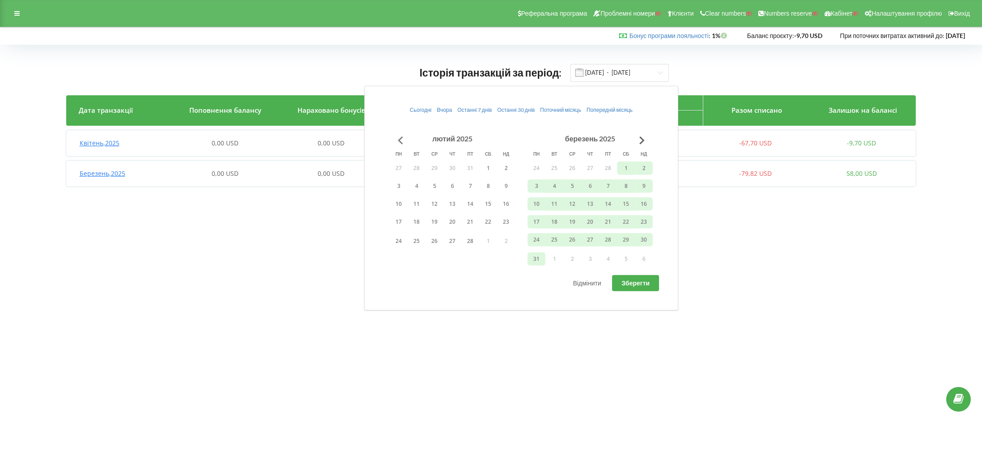
click at [402, 137] on button "Go to previous month" at bounding box center [400, 140] width 18 height 18
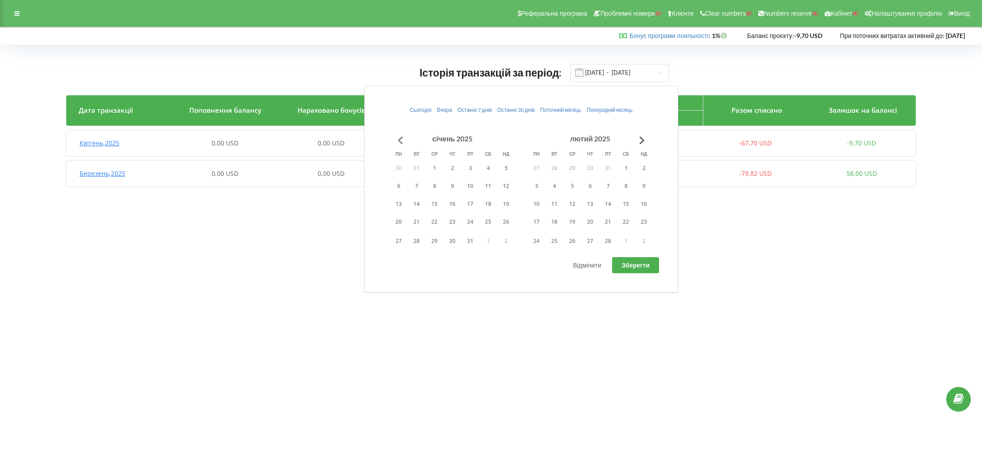
click at [402, 137] on button "Go to previous month" at bounding box center [400, 140] width 18 height 18
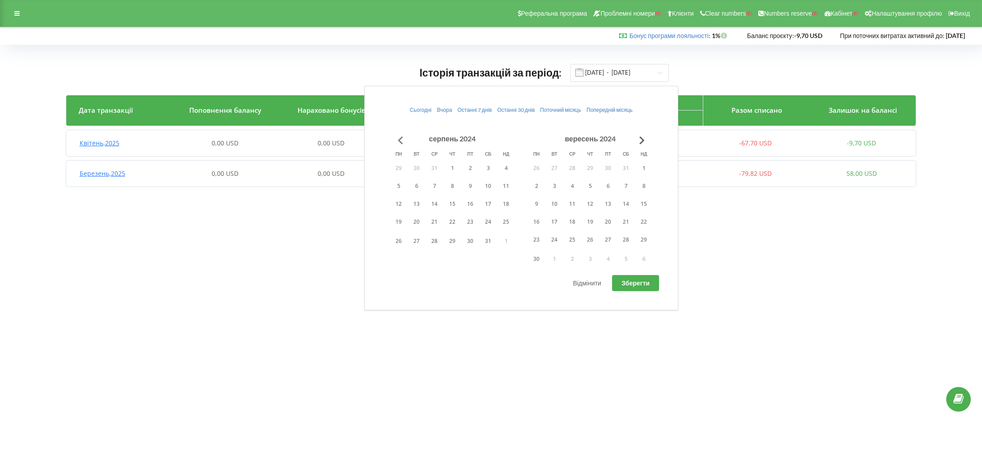
click at [402, 137] on button "Go to previous month" at bounding box center [400, 140] width 18 height 18
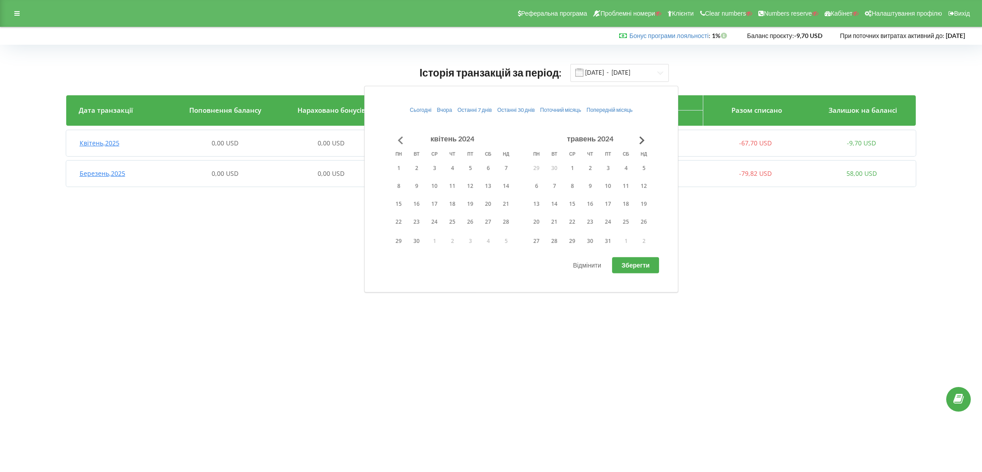
click at [402, 137] on button "Go to previous month" at bounding box center [400, 140] width 18 height 18
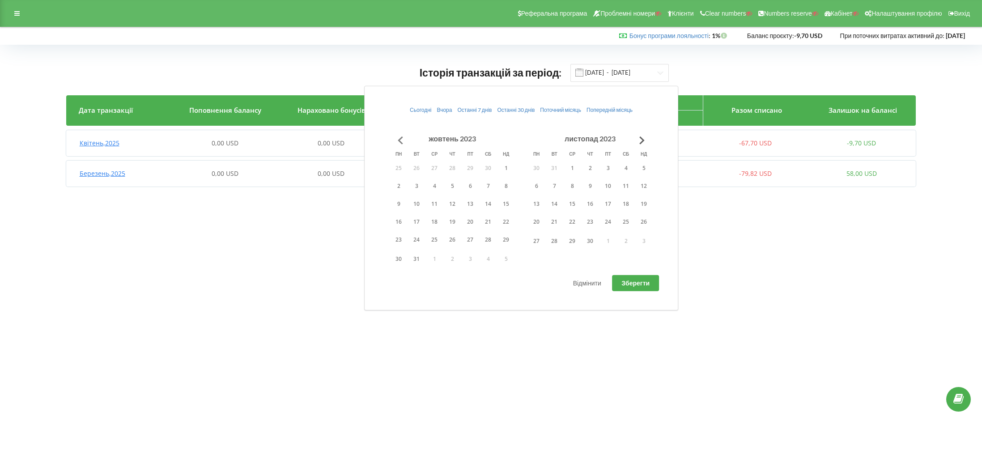
click at [400, 138] on button "Go to previous month" at bounding box center [400, 140] width 18 height 18
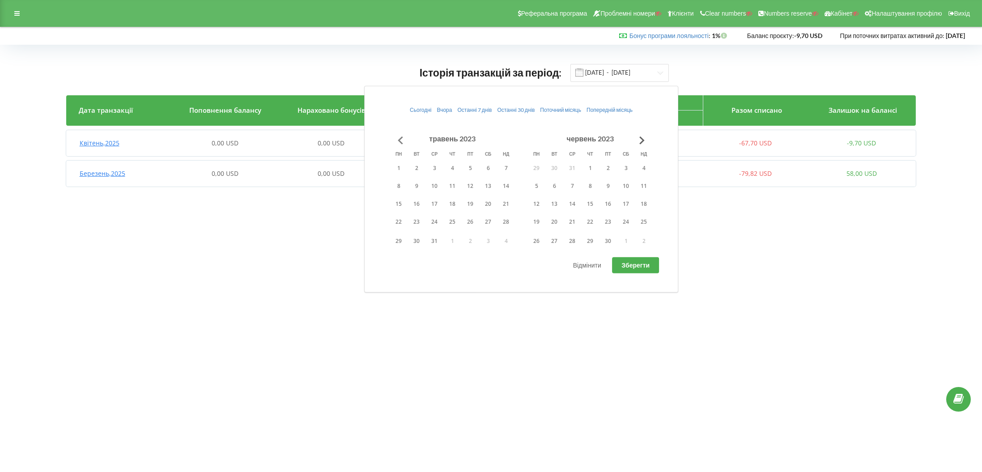
click at [400, 138] on button "Go to previous month" at bounding box center [400, 140] width 18 height 18
click at [399, 137] on button "Go to previous month" at bounding box center [400, 140] width 18 height 18
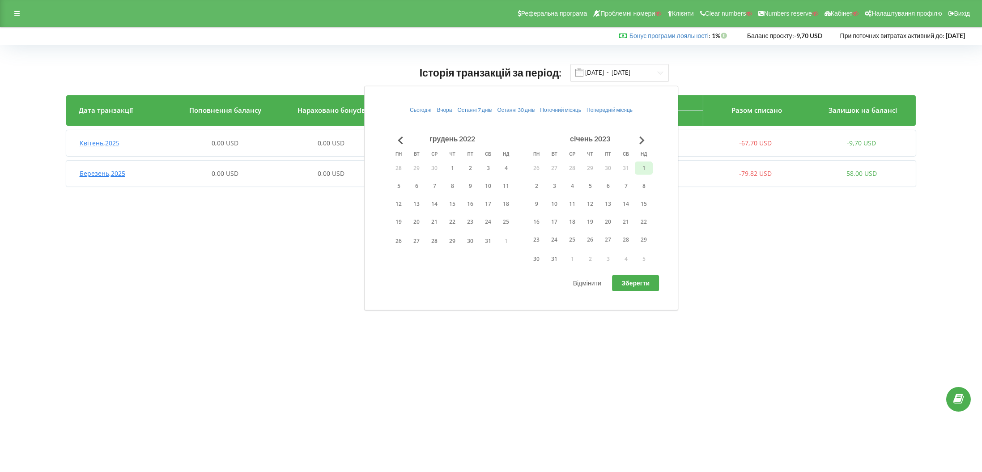
click at [641, 162] on button "1" at bounding box center [644, 167] width 18 height 13
click at [560, 259] on button "31" at bounding box center [554, 258] width 18 height 13
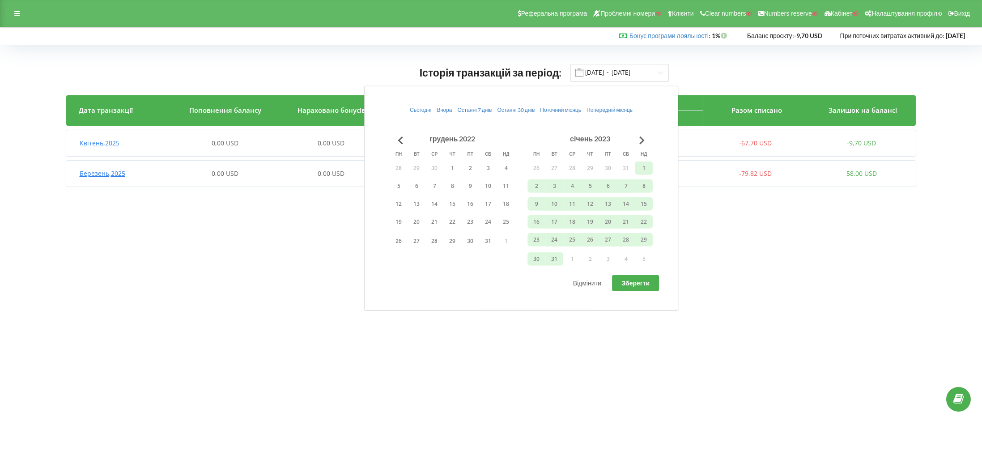
click at [639, 283] on span "Зберегти" at bounding box center [635, 283] width 28 height 8
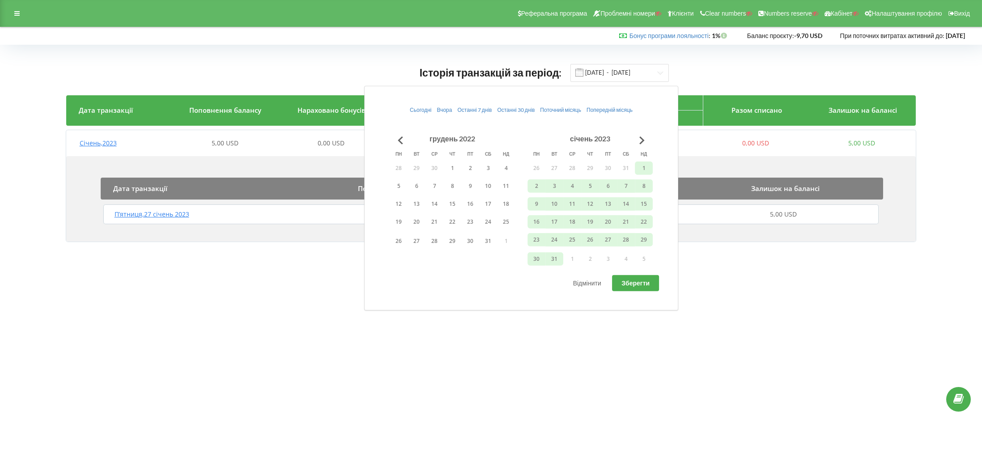
click at [180, 67] on div "Історія транзакцій за період: 01.01.2023 - 31.01.2023" at bounding box center [491, 73] width 850 height 18
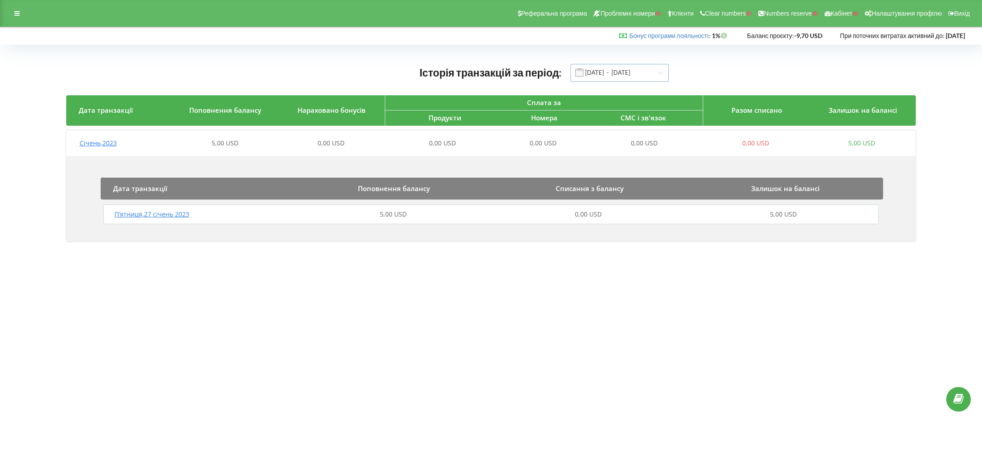
click at [639, 71] on input "01.01.2023 - 31.01.2023" at bounding box center [619, 73] width 98 height 18
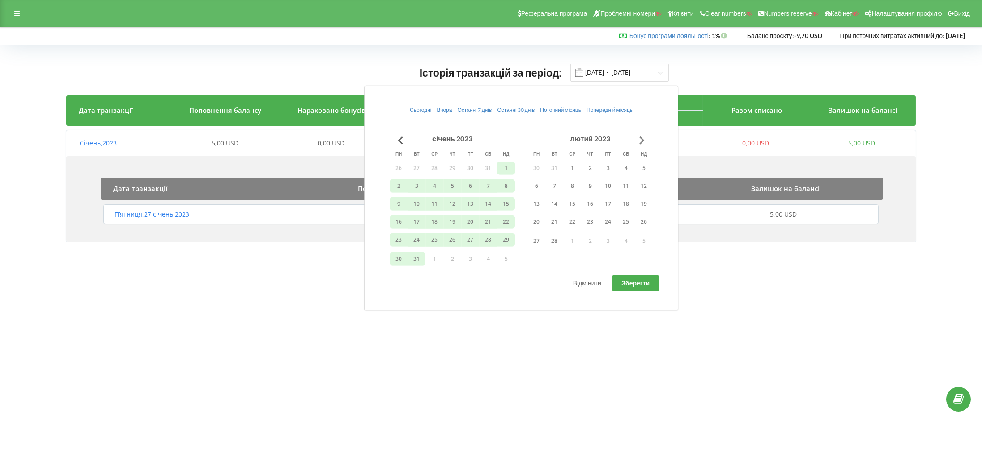
click at [645, 143] on button "Go to next month" at bounding box center [642, 140] width 18 height 18
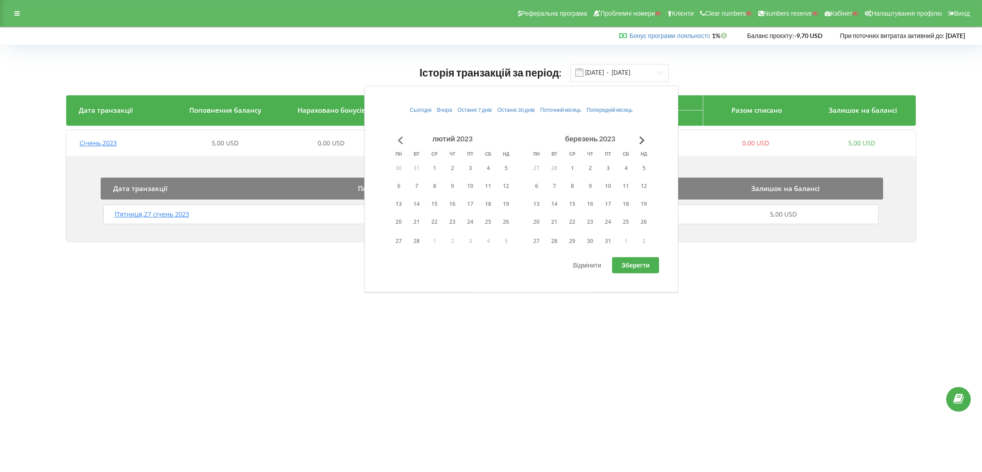
click at [399, 138] on button "Go to previous month" at bounding box center [400, 140] width 18 height 18
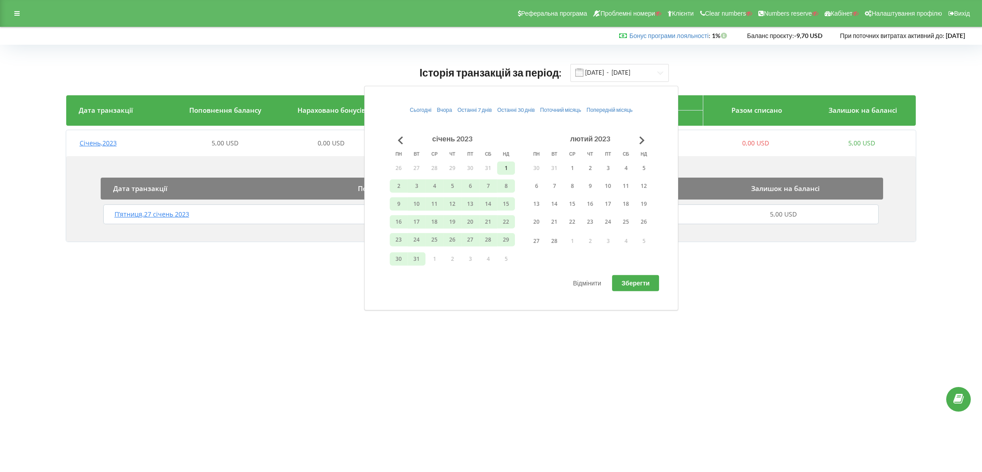
click at [508, 167] on button "1" at bounding box center [506, 167] width 18 height 13
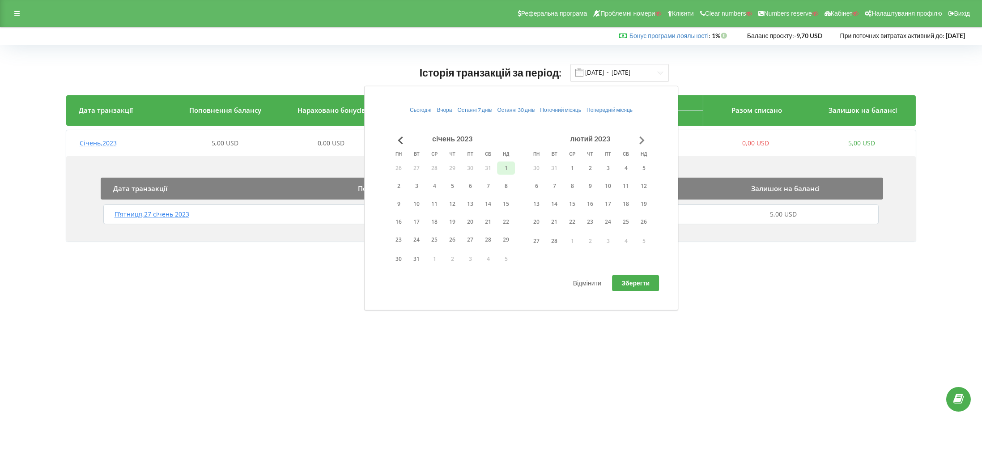
click at [642, 137] on button "Go to next month" at bounding box center [642, 140] width 18 height 18
click at [651, 238] on button "30" at bounding box center [644, 240] width 18 height 13
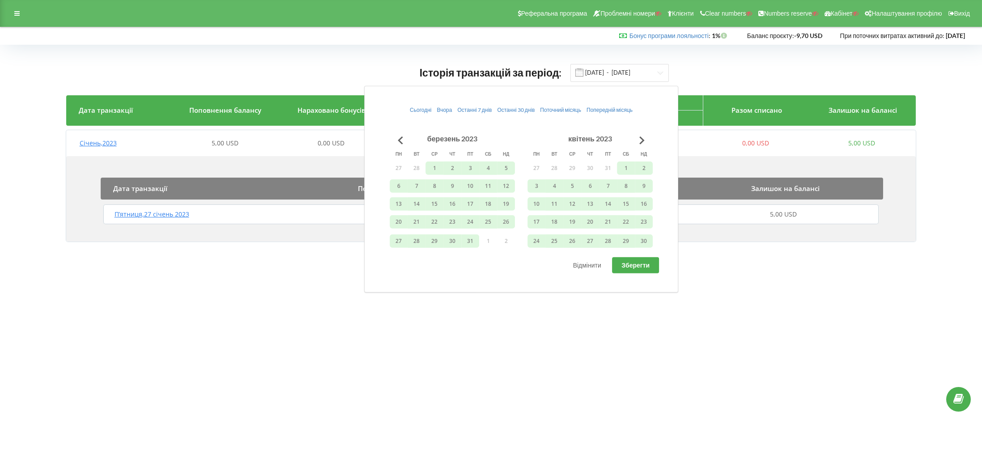
click at [640, 266] on span "Зберегти" at bounding box center [635, 265] width 28 height 8
type input "01.01.2023 - 30.04.2023"
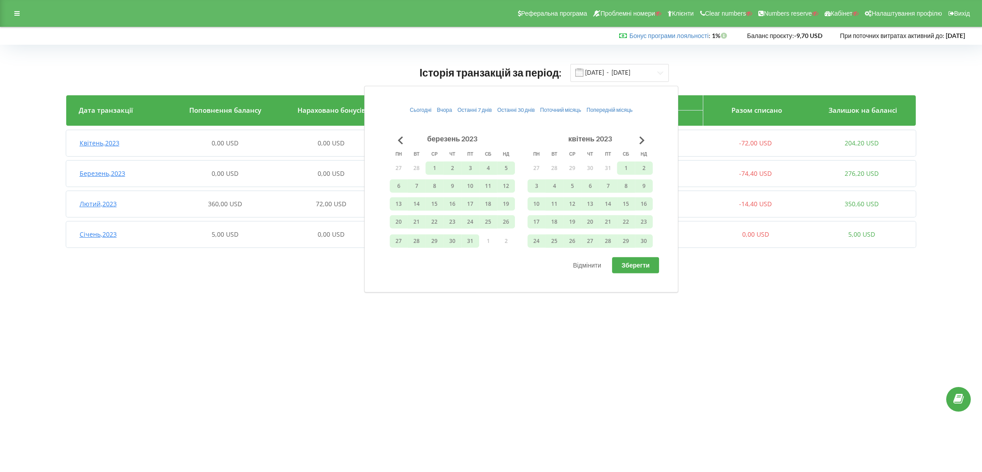
click at [272, 64] on div "Історія транзакцій за період: 01.01.2023 - 30.04.2023" at bounding box center [491, 73] width 850 height 18
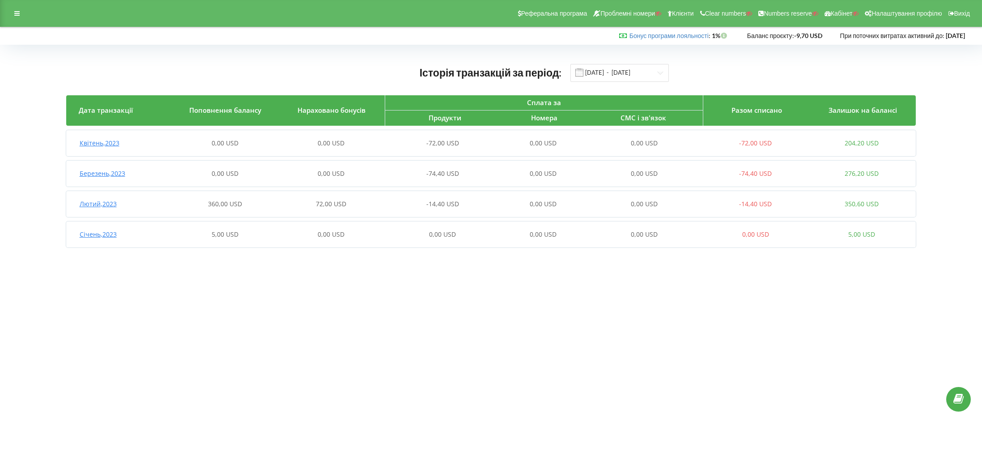
click at [102, 238] on span "Січень , 2023" at bounding box center [98, 234] width 37 height 9
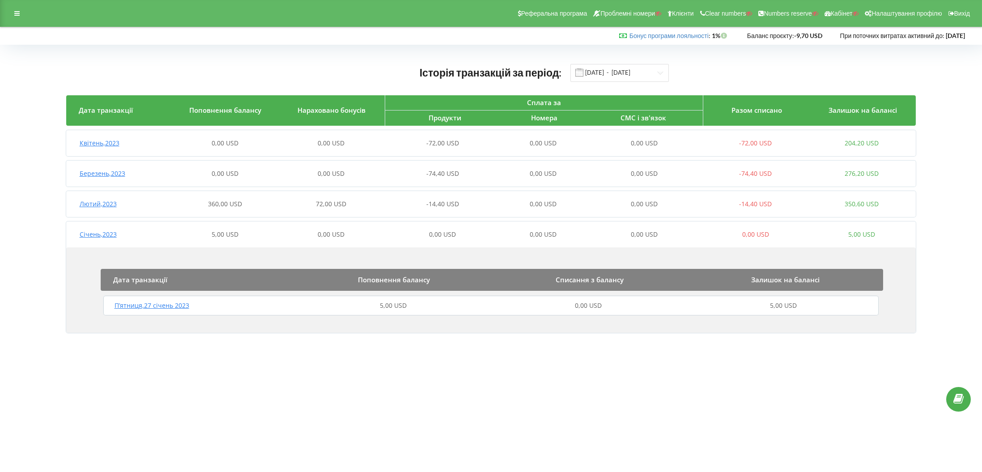
click at [108, 201] on span "Лютий , 2023" at bounding box center [98, 204] width 37 height 9
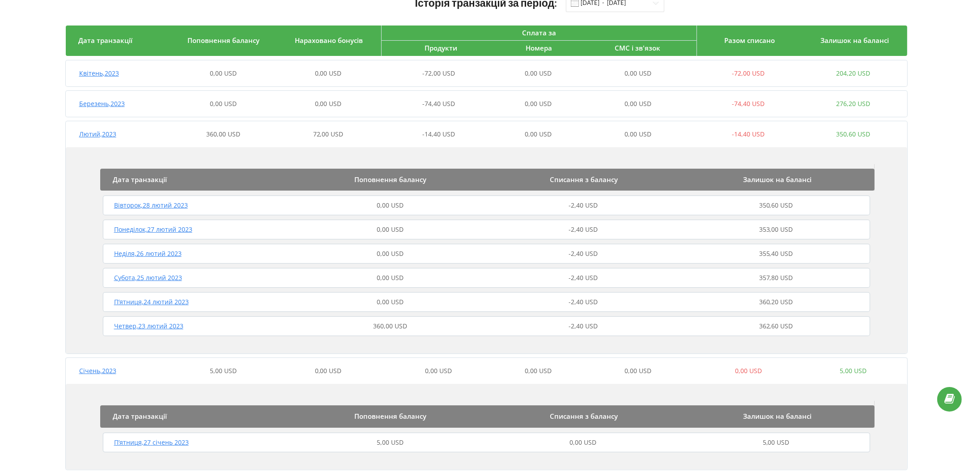
scroll to position [90, 0]
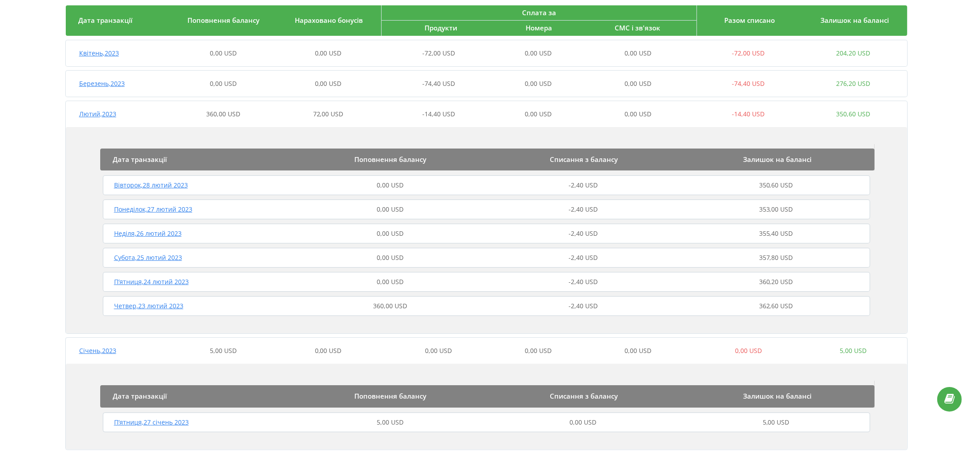
click at [153, 306] on span "Четвер , 23 лютий 2023" at bounding box center [148, 306] width 69 height 9
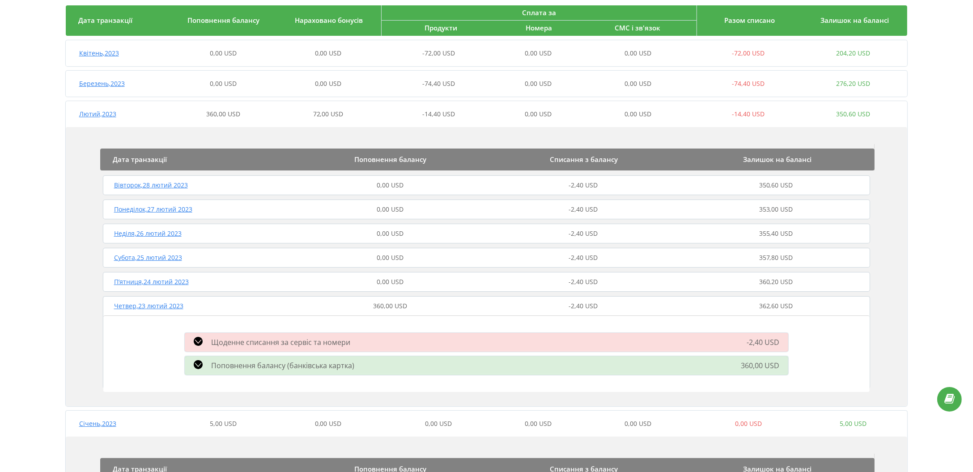
click at [265, 363] on span "Поповнення балансу (банківська картка)" at bounding box center [283, 366] width 143 height 10
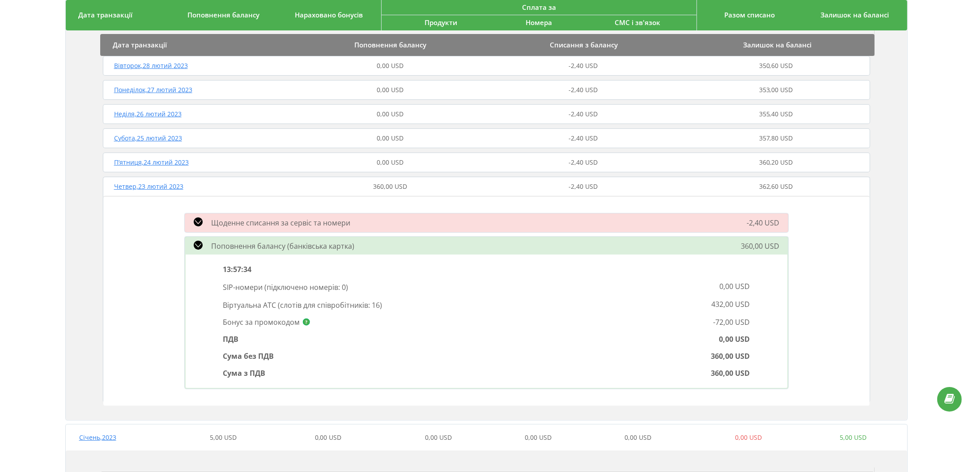
scroll to position [269, 0]
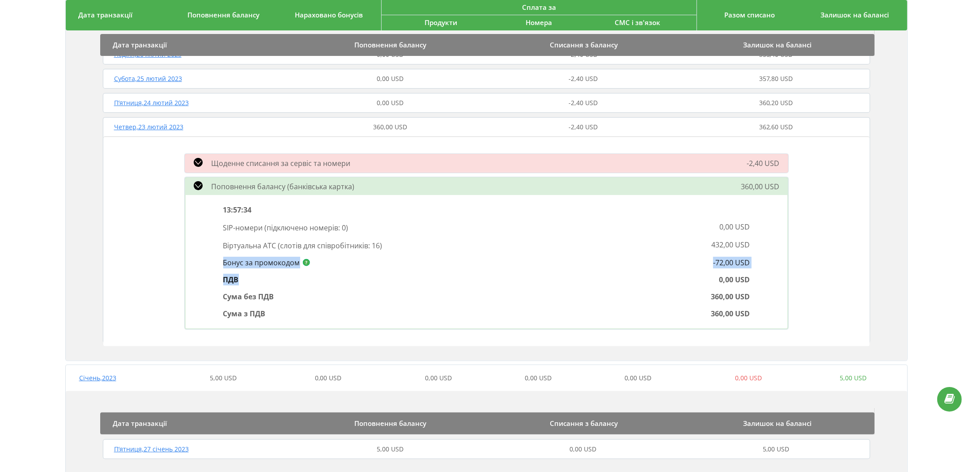
drag, startPoint x: 221, startPoint y: 267, endPoint x: 497, endPoint y: 280, distance: 276.4
click at [333, 271] on div "13:57:34 SIP-номери ( підключено номерів: 0 ) 0,00 USD Віртуальна АТС ( слотів …" at bounding box center [487, 261] width 540 height 121
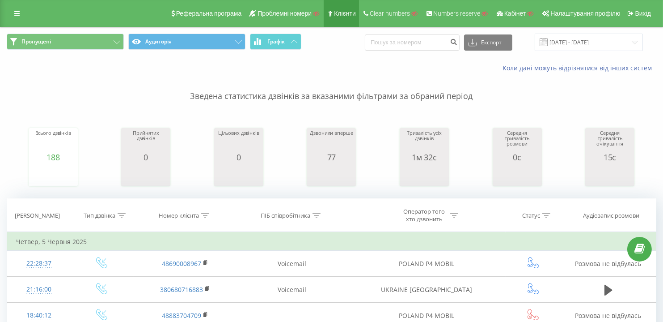
click at [344, 15] on span "Клієнти" at bounding box center [345, 13] width 22 height 7
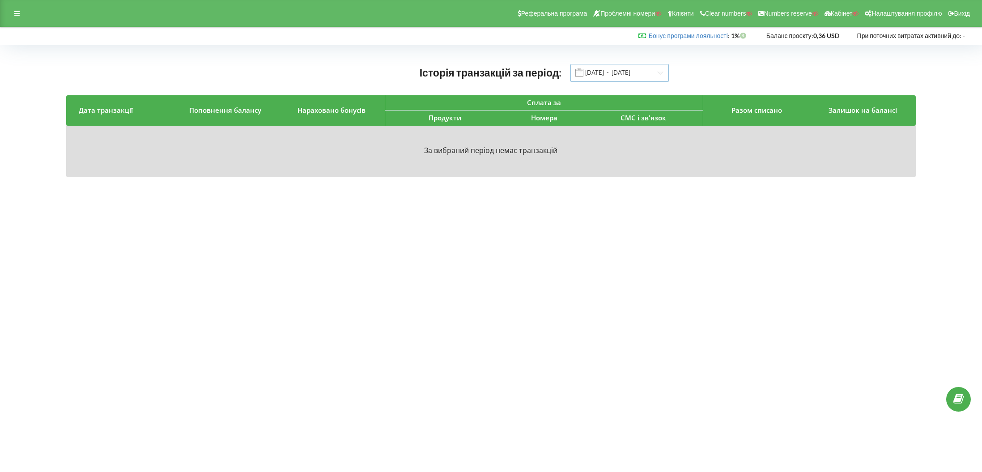
click at [602, 74] on input "01.03.2025 - 21.08.2025" at bounding box center [619, 73] width 98 height 18
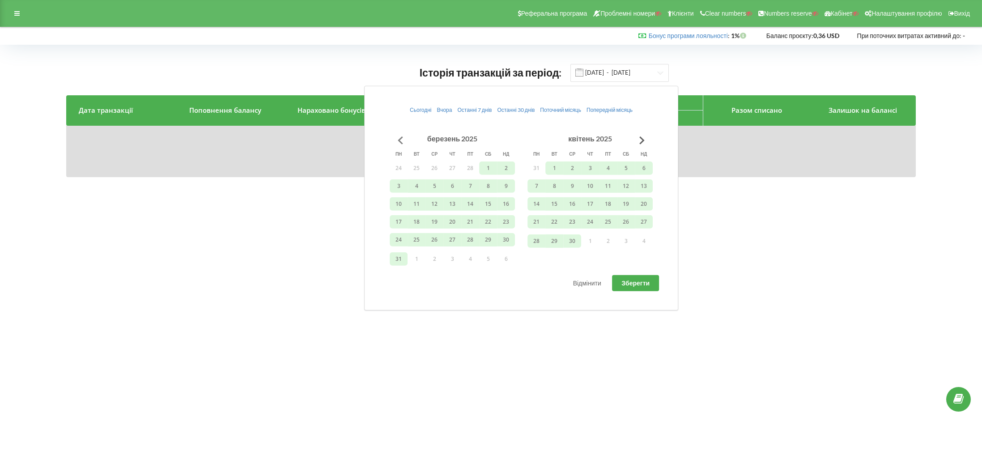
click at [396, 142] on button "Go to previous month" at bounding box center [400, 140] width 18 height 18
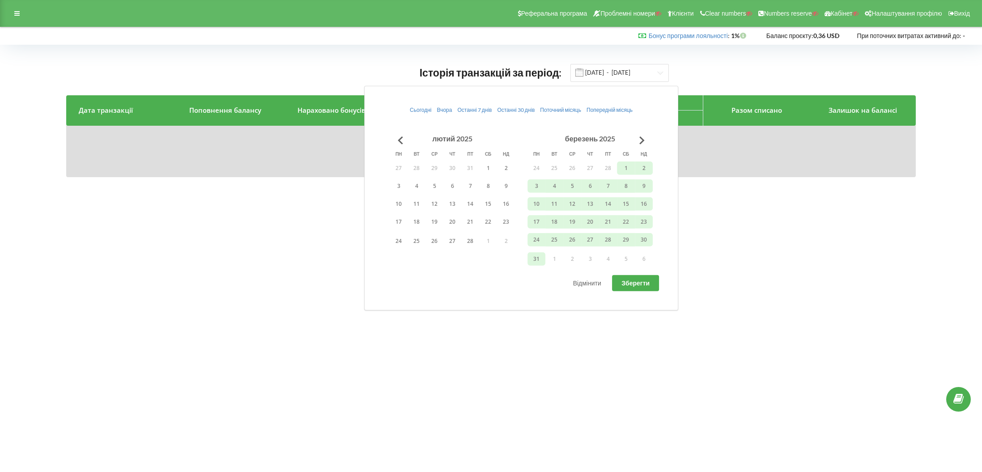
click at [231, 70] on div "Історія транзакцій за період: 01.03.2025 - 21.08.2025" at bounding box center [491, 73] width 850 height 18
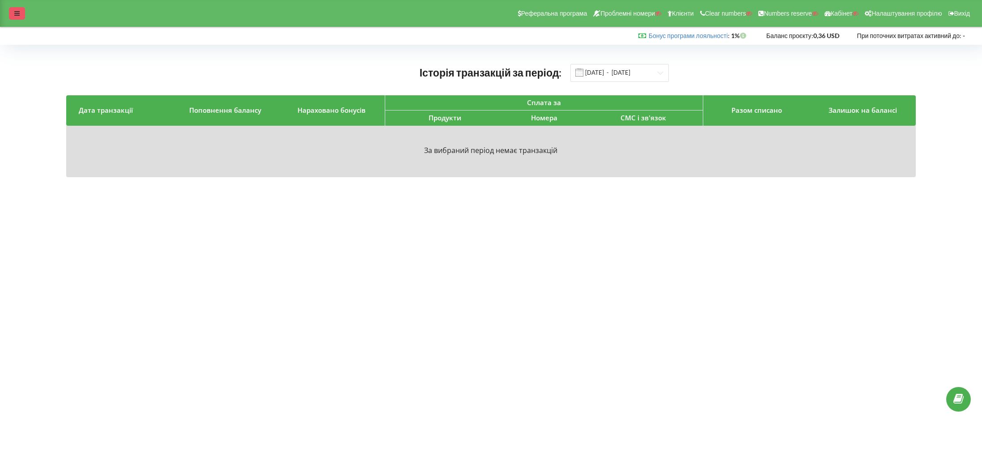
click at [16, 17] on icon at bounding box center [16, 13] width 5 height 6
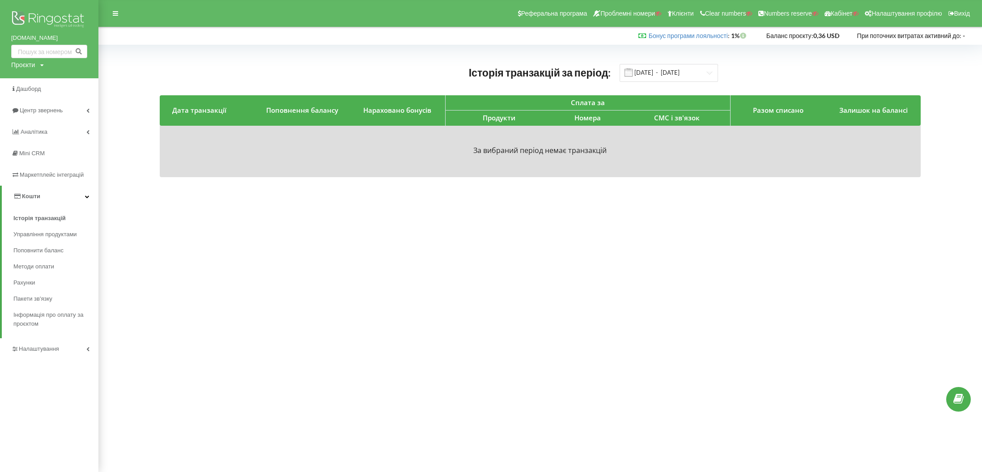
click at [389, 60] on div "Історія транзакцій за період: 01.03.2025 - 21.08.2025 Дата транзакції Поповненн…" at bounding box center [540, 120] width 865 height 132
click at [651, 74] on input "01.03.2025 - 21.08.2025" at bounding box center [669, 73] width 98 height 18
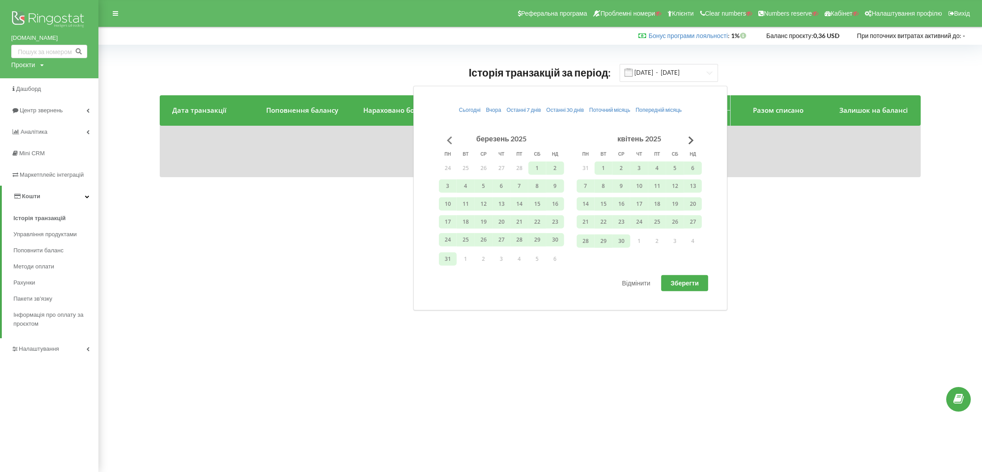
click at [452, 140] on button "Go to previous month" at bounding box center [450, 140] width 18 height 18
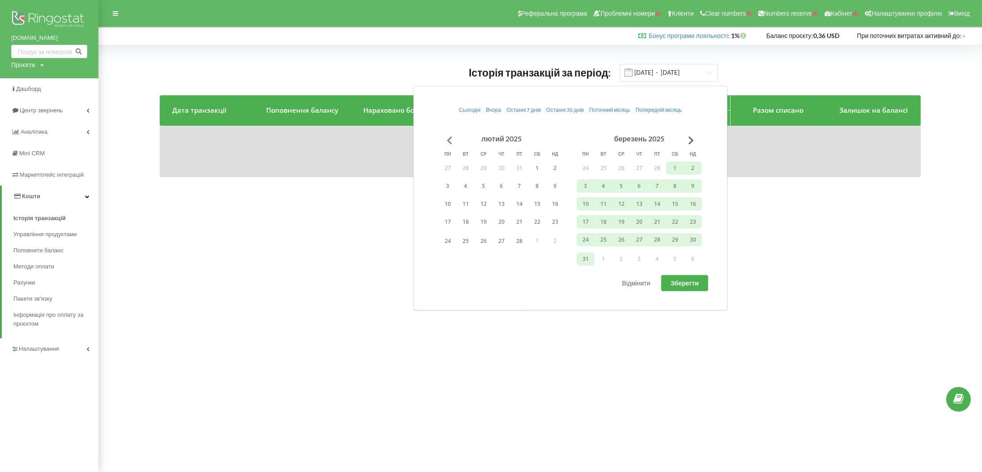
click at [452, 140] on button "Go to previous month" at bounding box center [450, 140] width 18 height 18
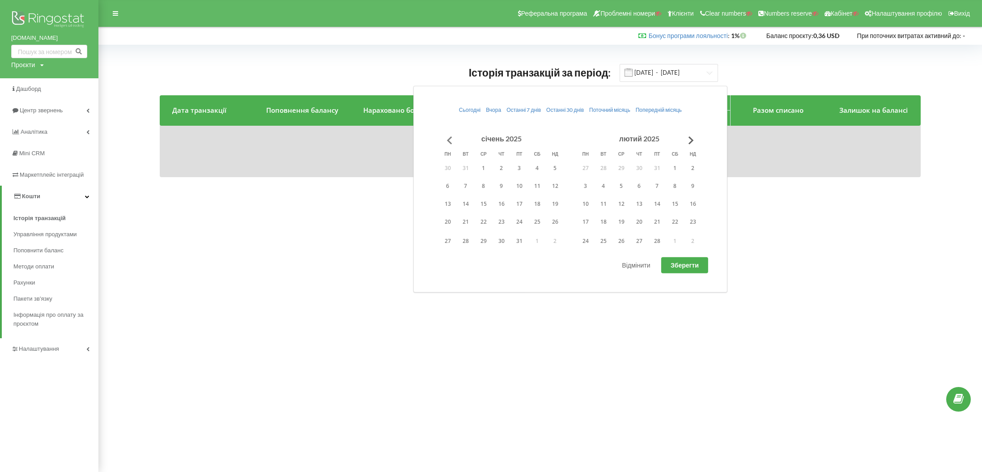
click at [452, 140] on button "Go to previous month" at bounding box center [450, 140] width 18 height 18
click at [521, 164] on button "1" at bounding box center [519, 167] width 18 height 13
click at [691, 140] on button "Go to next month" at bounding box center [691, 140] width 18 height 18
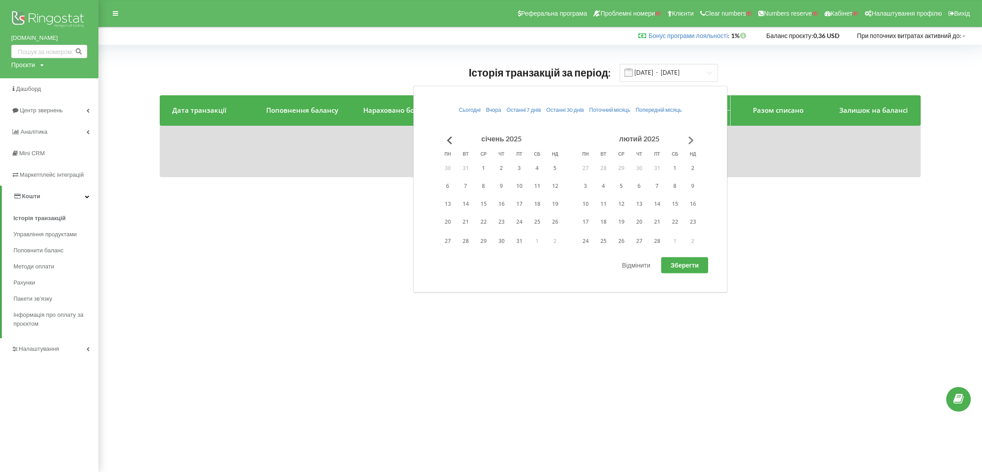
click at [691, 140] on button "Go to next month" at bounding box center [691, 140] width 18 height 18
click at [624, 237] on button "28" at bounding box center [621, 240] width 18 height 13
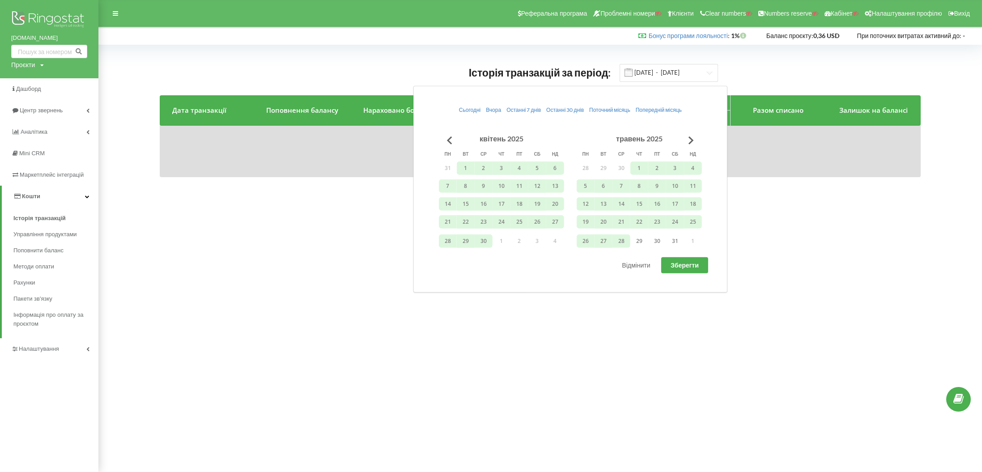
click at [683, 268] on button "Зберегти" at bounding box center [684, 265] width 47 height 16
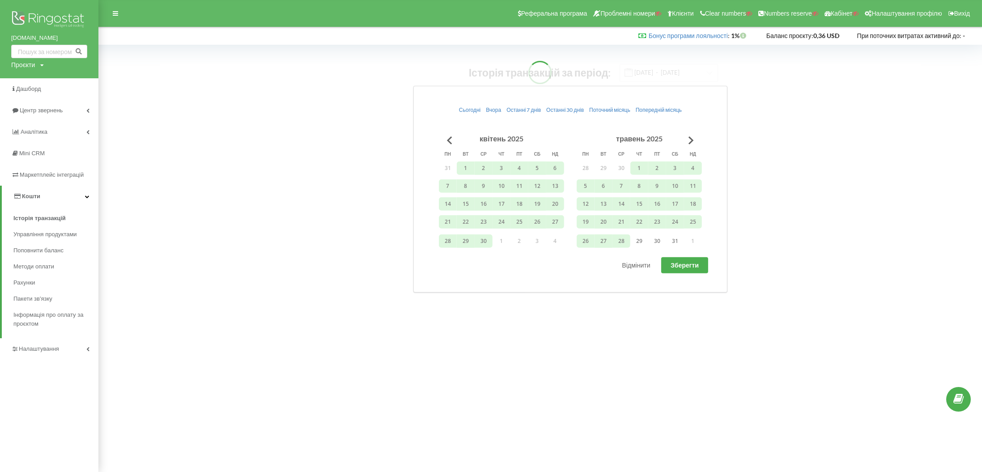
type input "01.11.2024 - 28.05.2025"
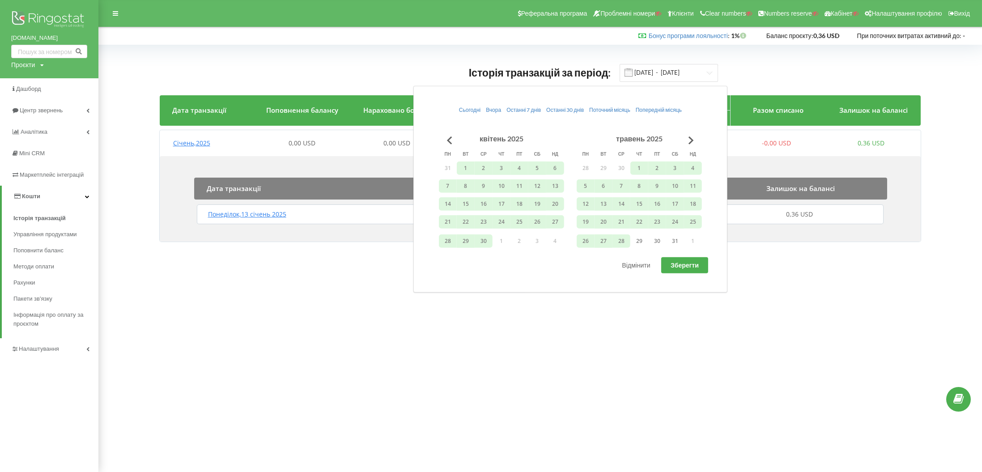
click at [405, 54] on div "Історія транзакцій за період: 01.11.2024 - 28.05.2025 Дата транзакції Поповненн…" at bounding box center [540, 154] width 865 height 201
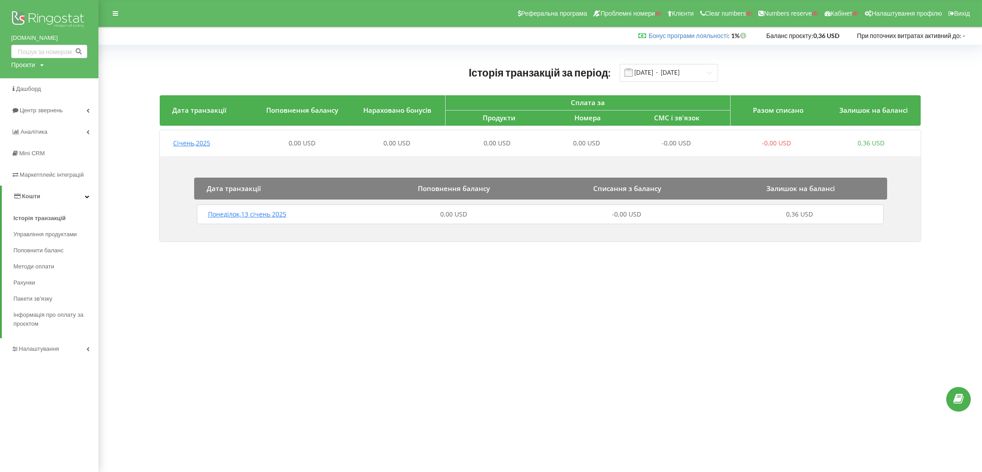
click at [274, 211] on span "Понеділок , 13 січень 2025" at bounding box center [247, 214] width 78 height 9
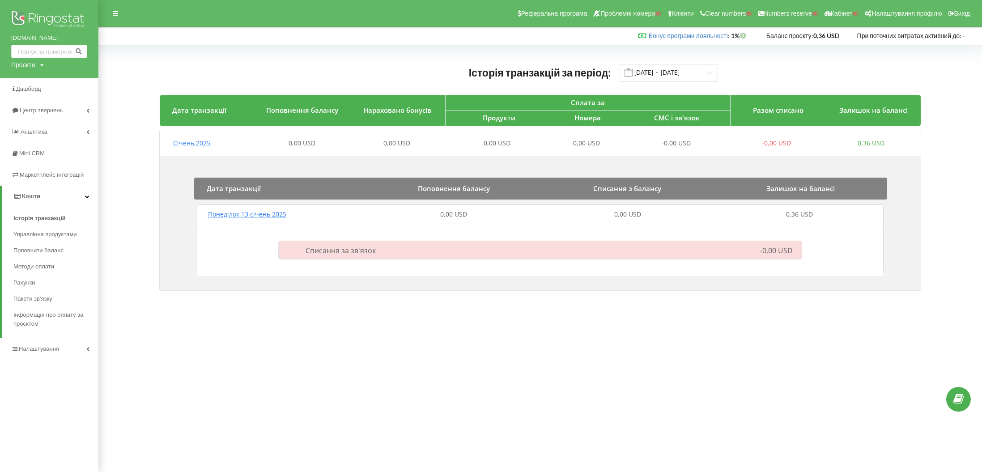
click at [332, 246] on span "Списання за зв'язок" at bounding box center [341, 251] width 70 height 10
click at [254, 211] on span "Понеділок , 13 січень 2025" at bounding box center [247, 214] width 78 height 9
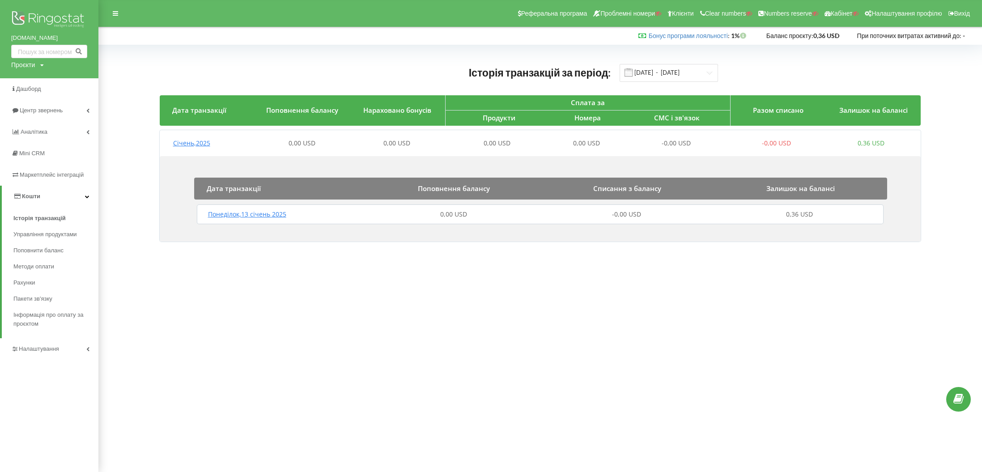
click at [195, 145] on span "Січень , 2025" at bounding box center [191, 143] width 37 height 9
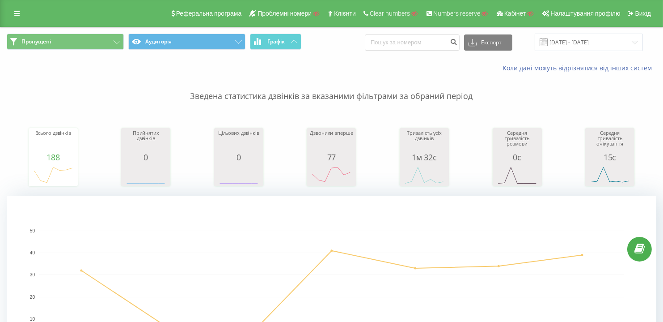
click at [7, 10] on div "Реферальна програма Проблемні номери Клієнти Clear numbers Numbers reserve Кабі…" at bounding box center [331, 13] width 663 height 27
click at [13, 12] on link at bounding box center [17, 13] width 16 height 13
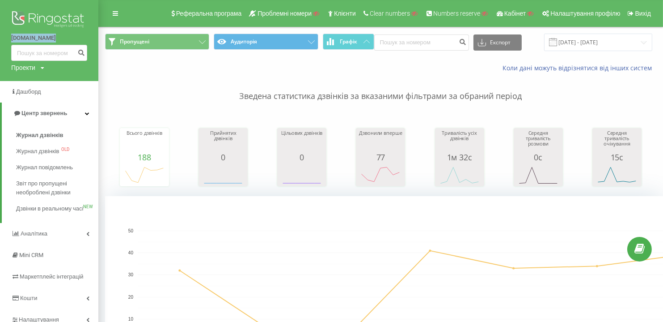
drag, startPoint x: 7, startPoint y: 37, endPoint x: 80, endPoint y: 41, distance: 73.0
click at [80, 41] on div "[DOMAIN_NAME] Проекти Пошук" at bounding box center [49, 40] width 98 height 81
copy link "[DOMAIN_NAME]"
